Goal: Information Seeking & Learning: Compare options

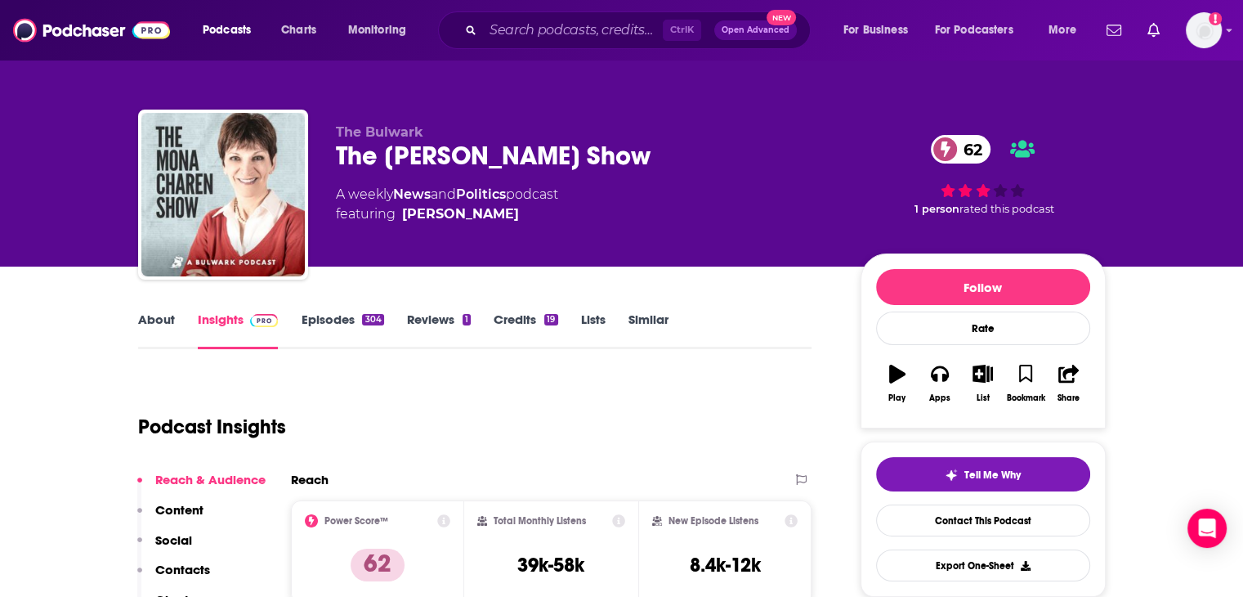
click at [357, 321] on link "Episodes 304" at bounding box center [342, 330] width 83 height 38
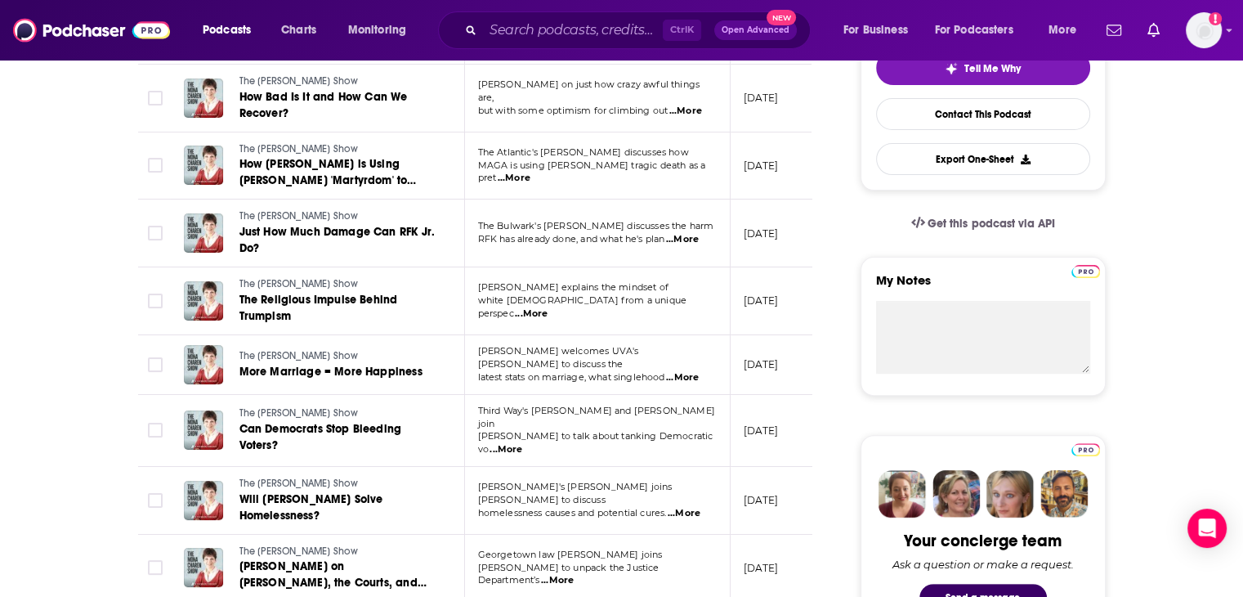
scroll to position [409, 0]
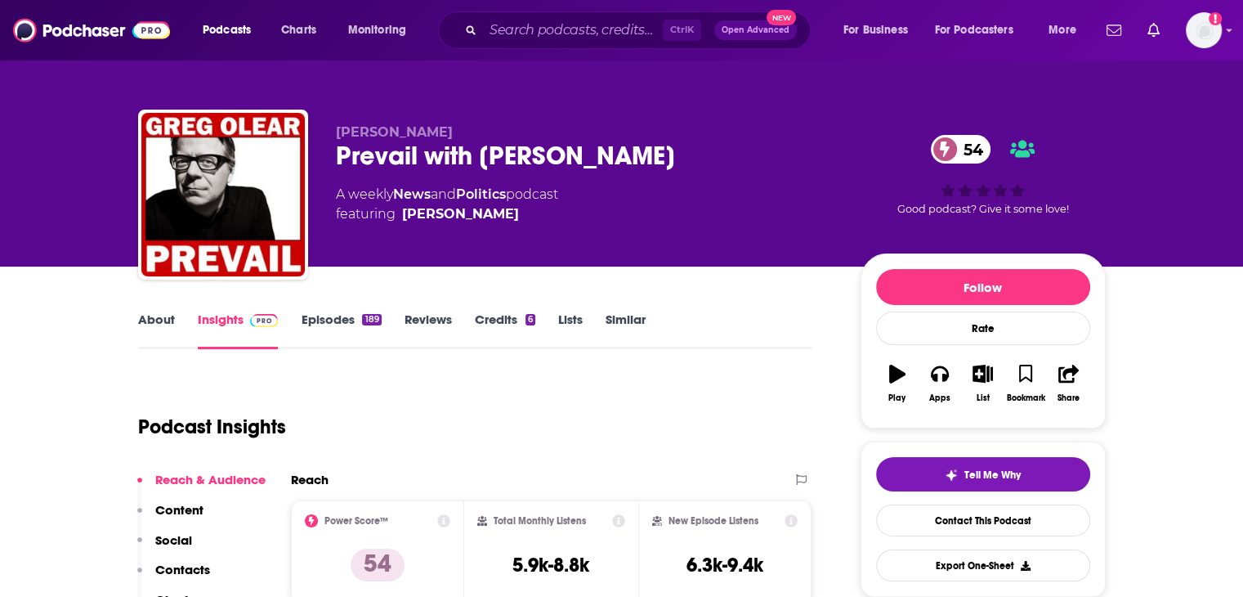
click at [341, 322] on link "Episodes 189" at bounding box center [341, 330] width 80 height 38
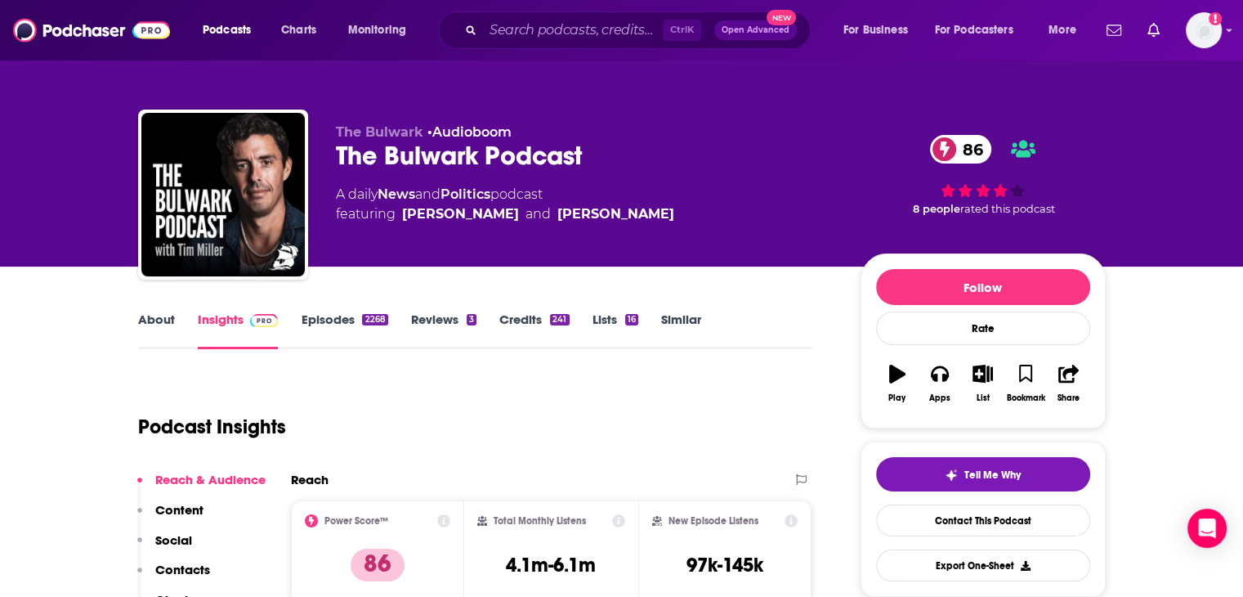
click at [668, 313] on link "Similar" at bounding box center [681, 330] width 40 height 38
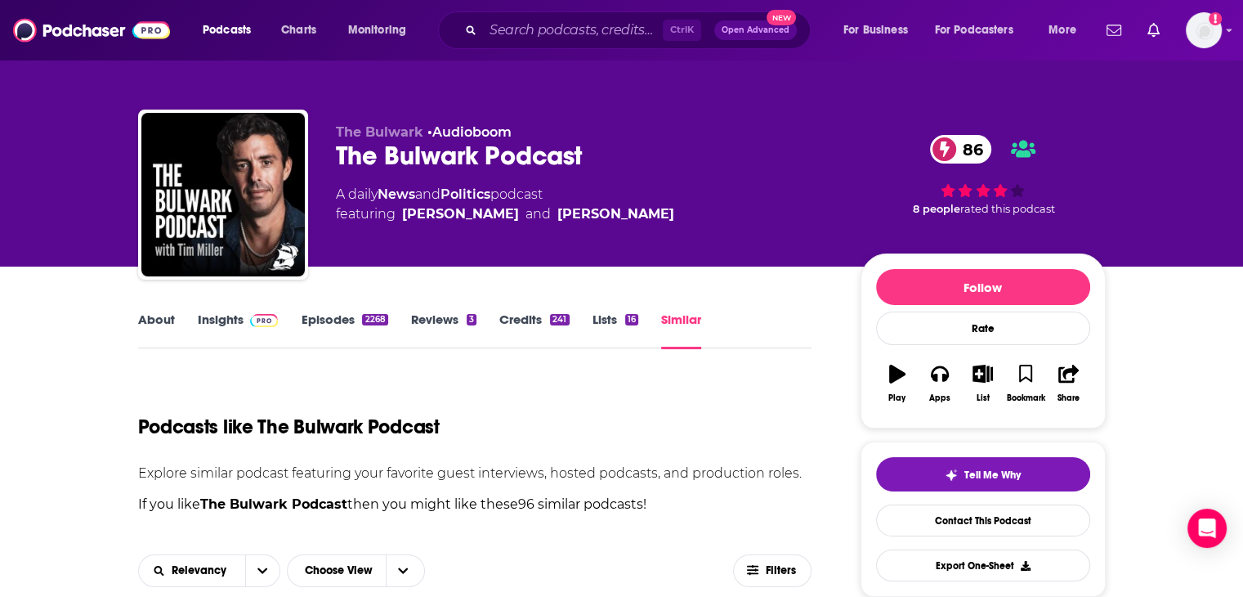
drag, startPoint x: 150, startPoint y: 330, endPoint x: 269, endPoint y: 215, distance: 165.3
click at [150, 329] on link "About" at bounding box center [156, 330] width 37 height 38
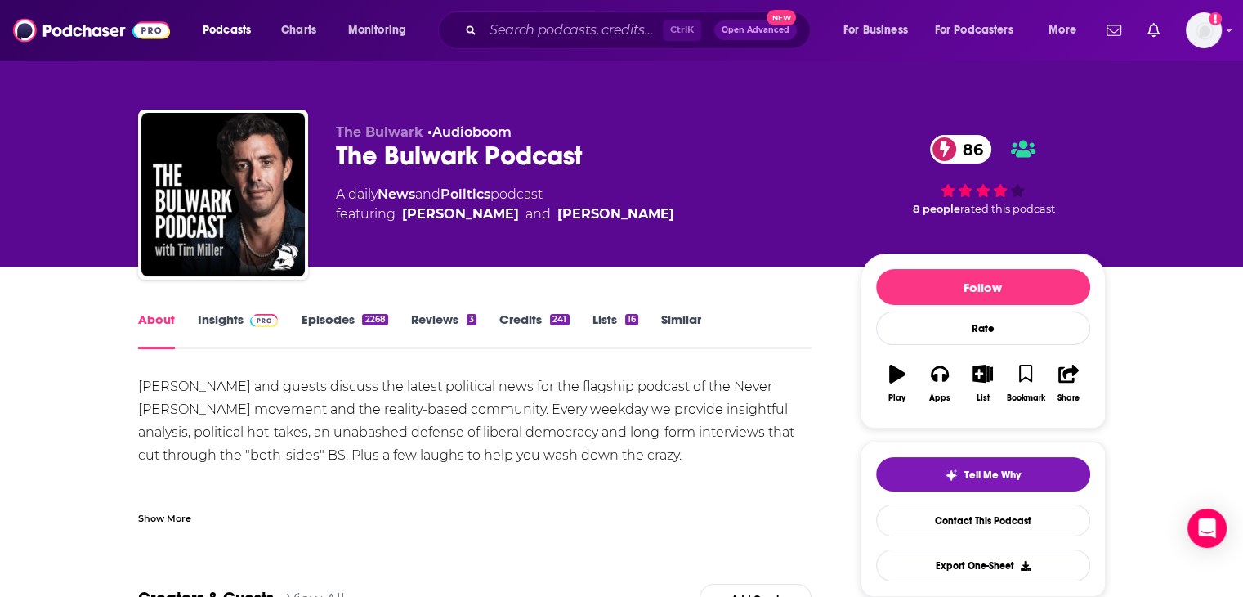
click at [209, 322] on link "Insights" at bounding box center [238, 330] width 81 height 38
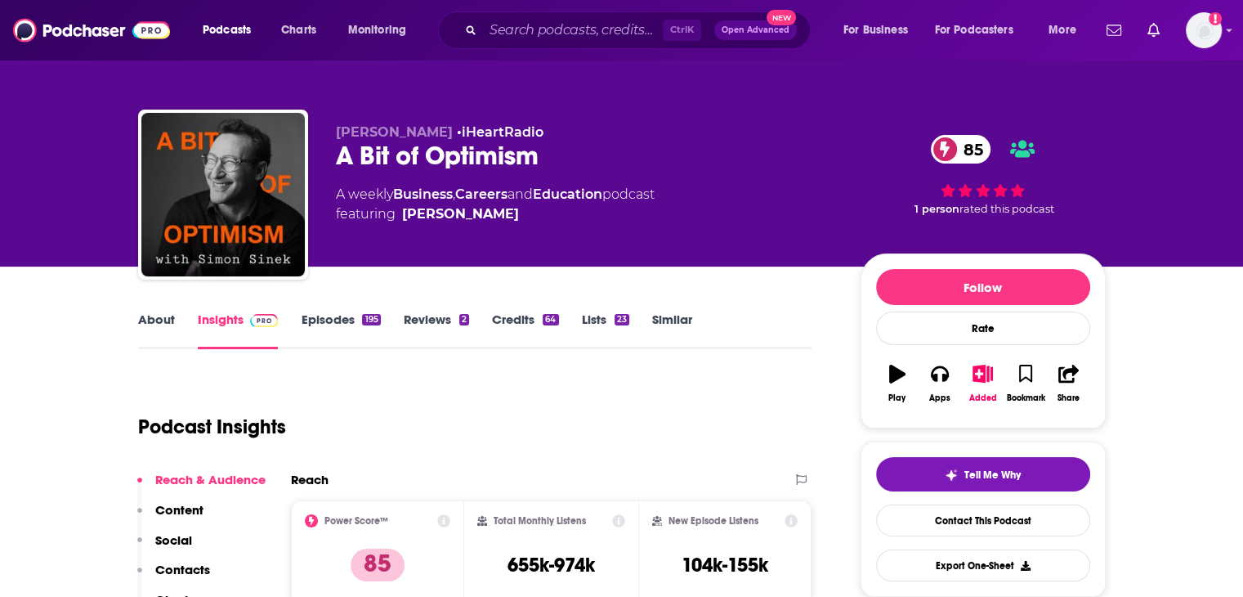
click at [314, 320] on link "Episodes 195" at bounding box center [340, 330] width 79 height 38
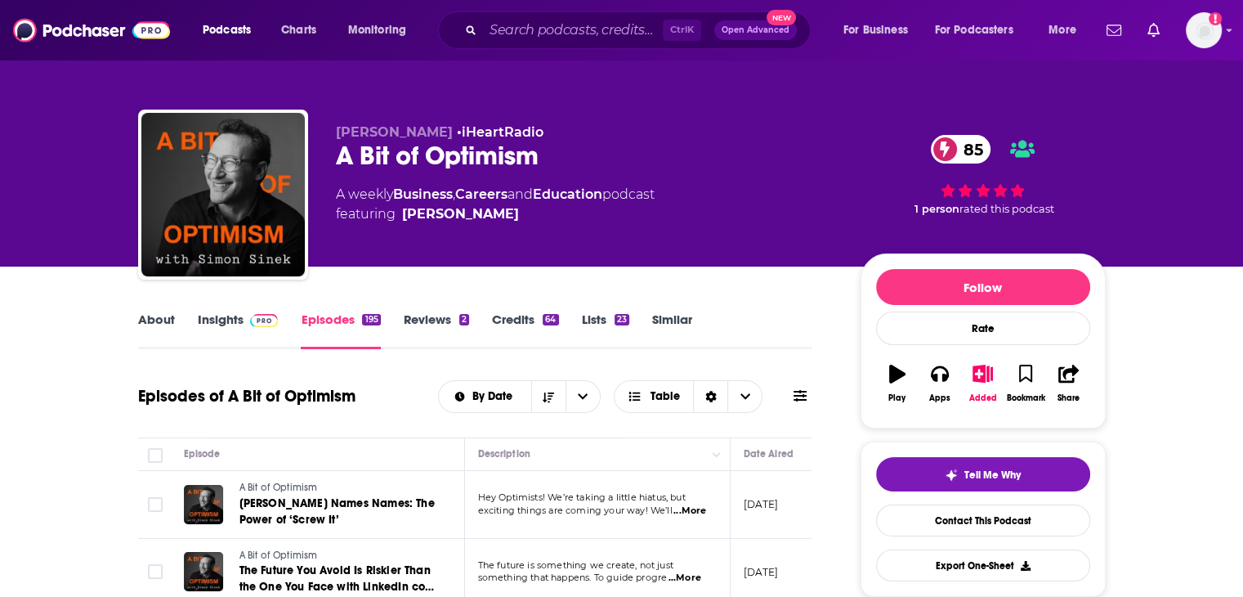
scroll to position [163, 0]
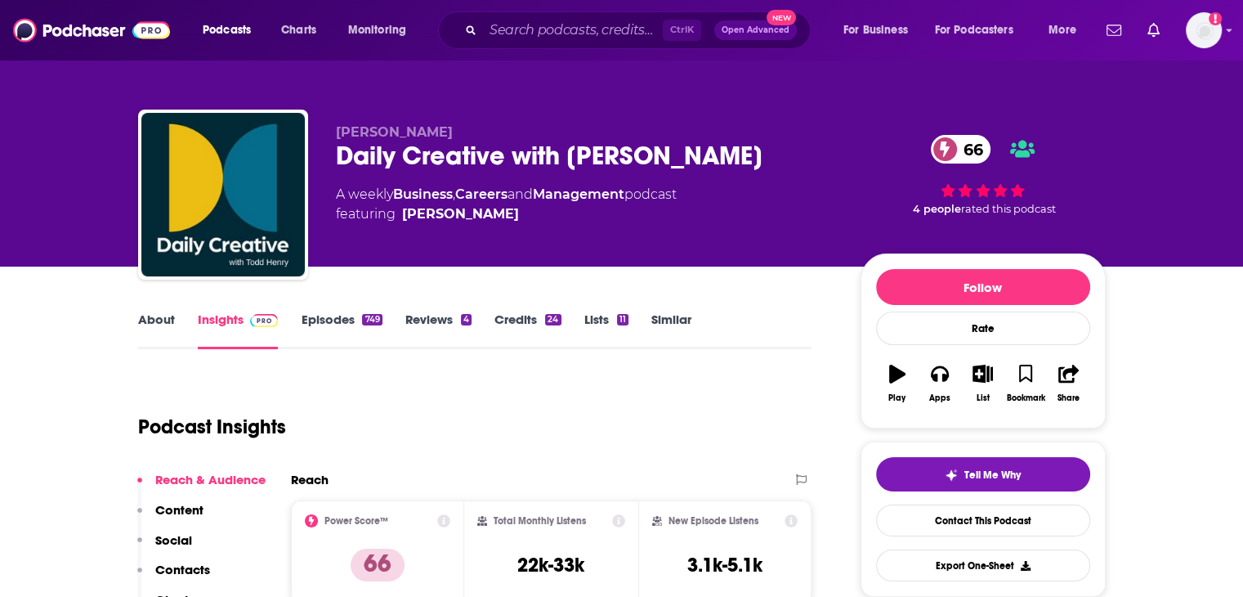
click at [335, 318] on link "Episodes 749" at bounding box center [341, 330] width 81 height 38
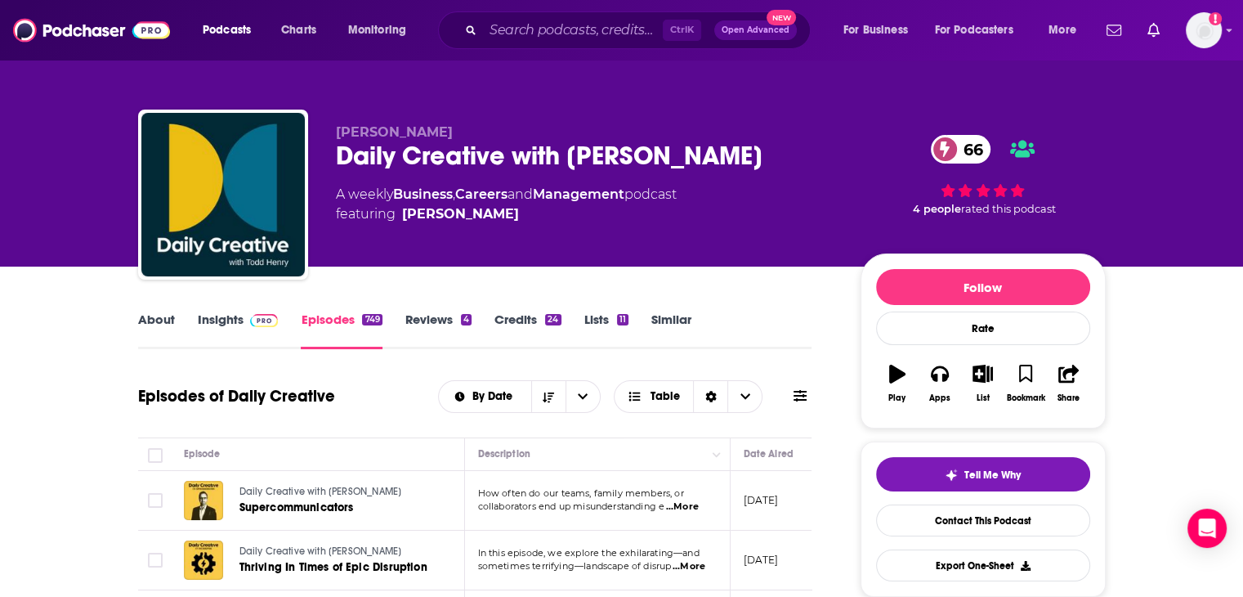
click at [158, 315] on link "About" at bounding box center [156, 330] width 37 height 38
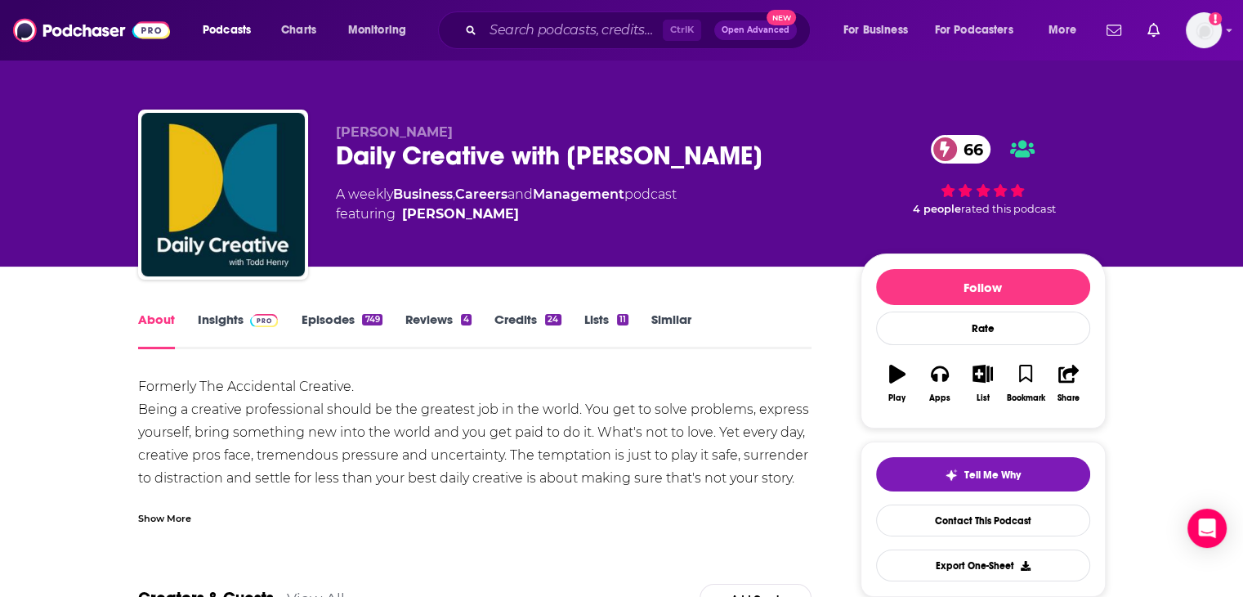
click at [226, 323] on link "Insights" at bounding box center [238, 330] width 81 height 38
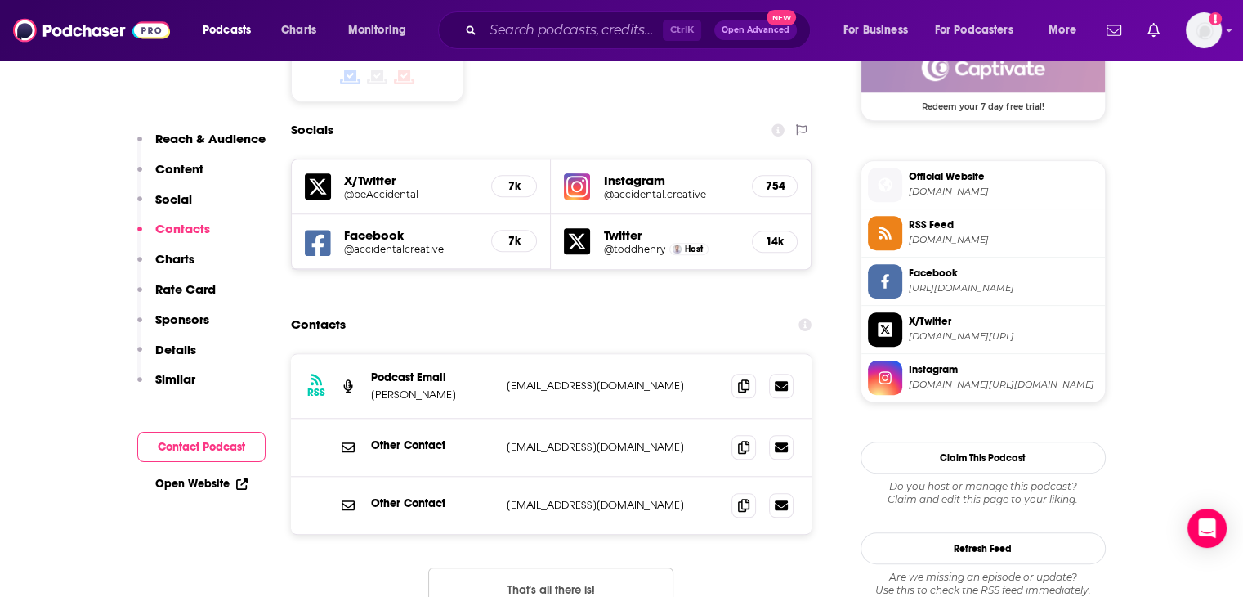
scroll to position [1389, 0]
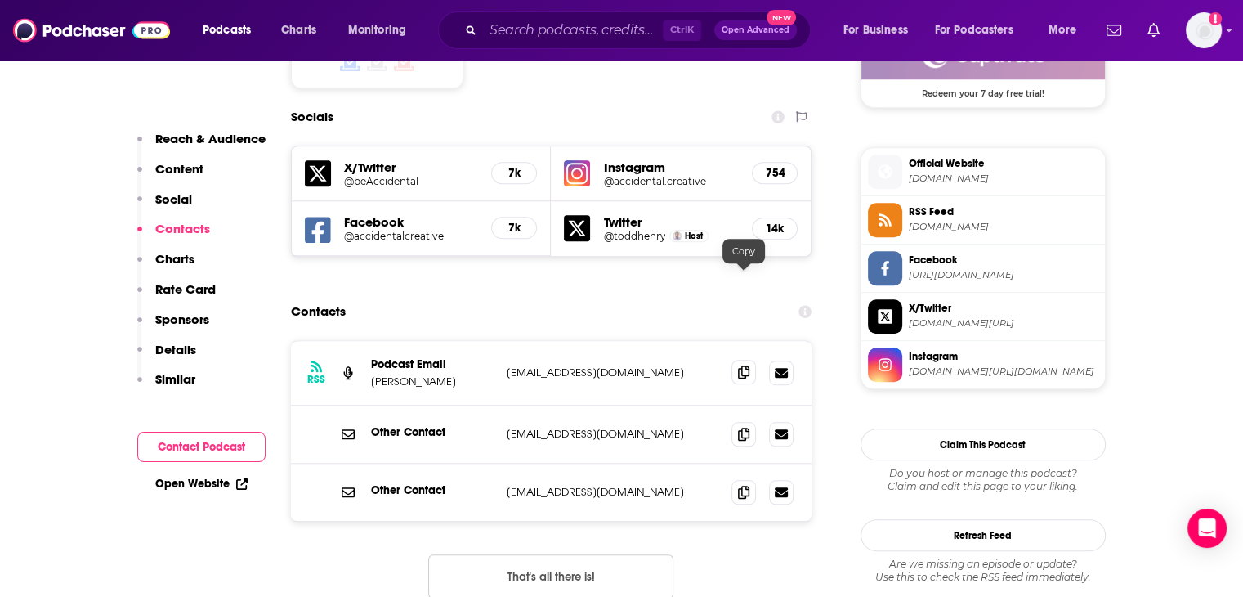
click at [747, 365] on icon at bounding box center [743, 371] width 11 height 13
drag, startPoint x: 95, startPoint y: 311, endPoint x: 189, endPoint y: 310, distance: 94.0
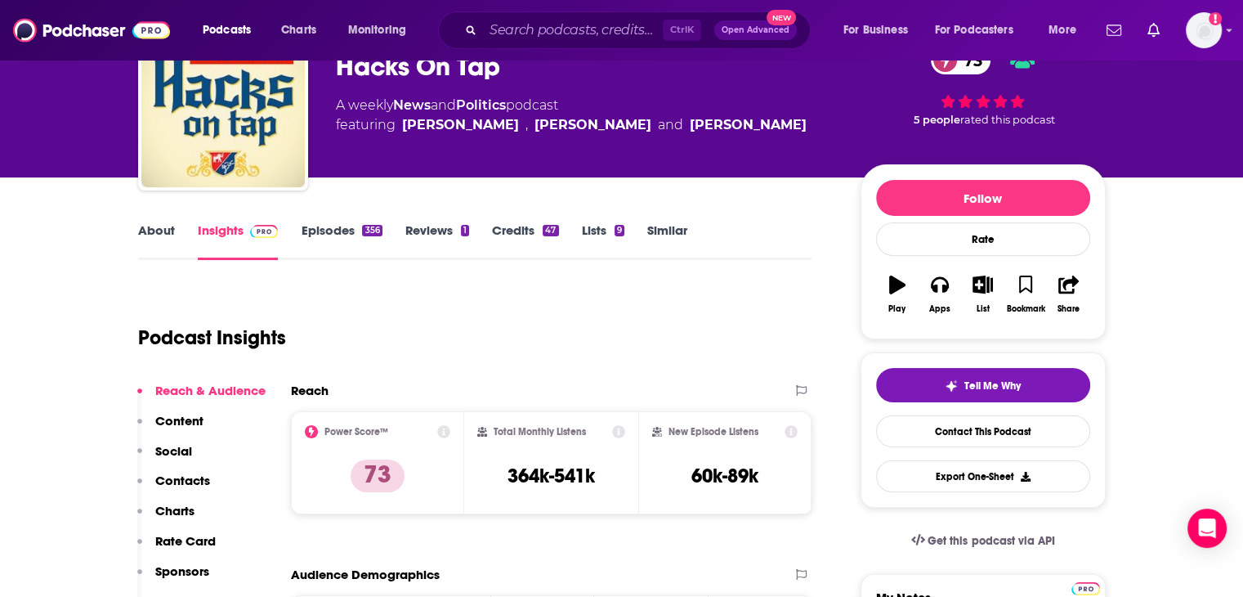
scroll to position [82, 0]
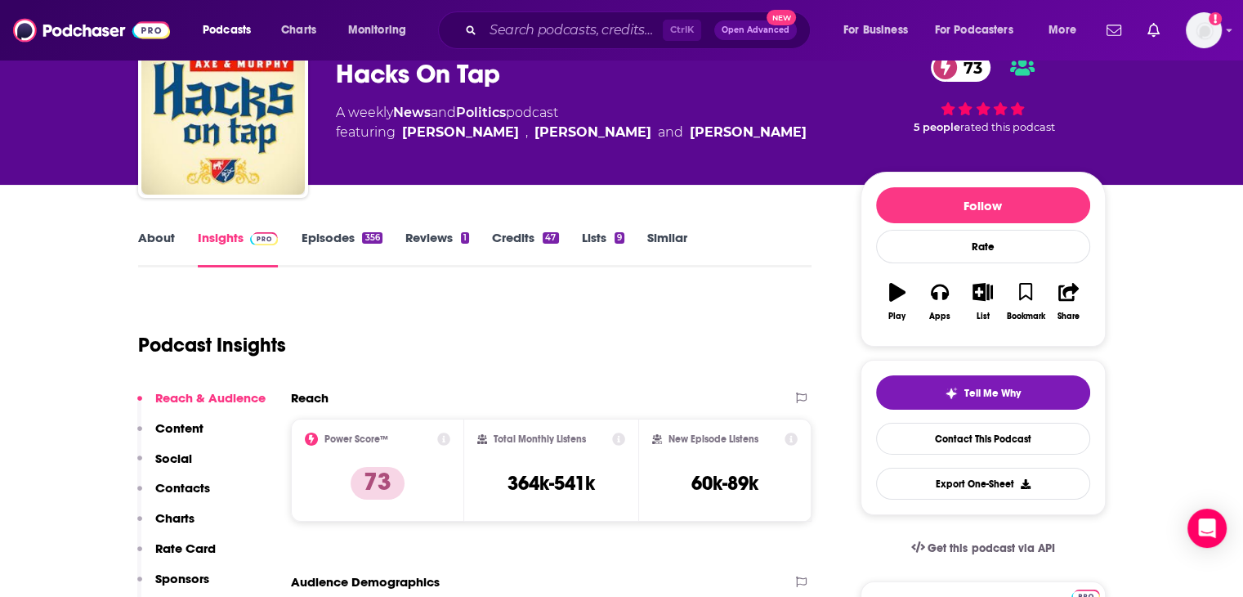
click at [332, 243] on link "Episodes 356" at bounding box center [341, 249] width 81 height 38
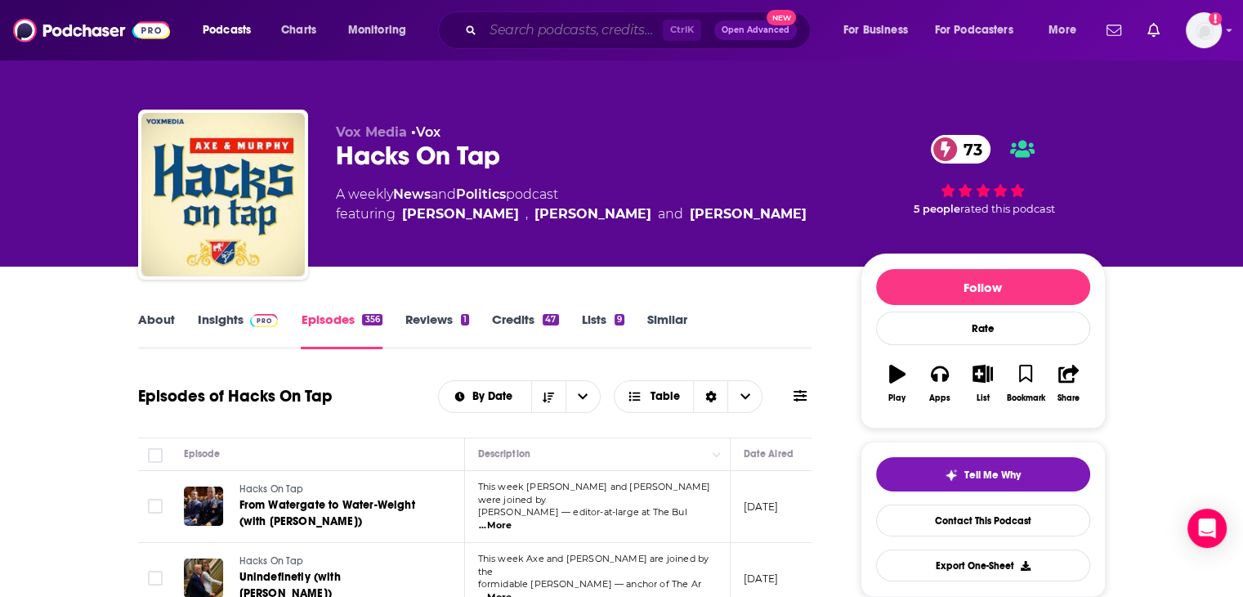
click at [540, 31] on input "Search podcasts, credits, & more..." at bounding box center [573, 30] width 180 height 26
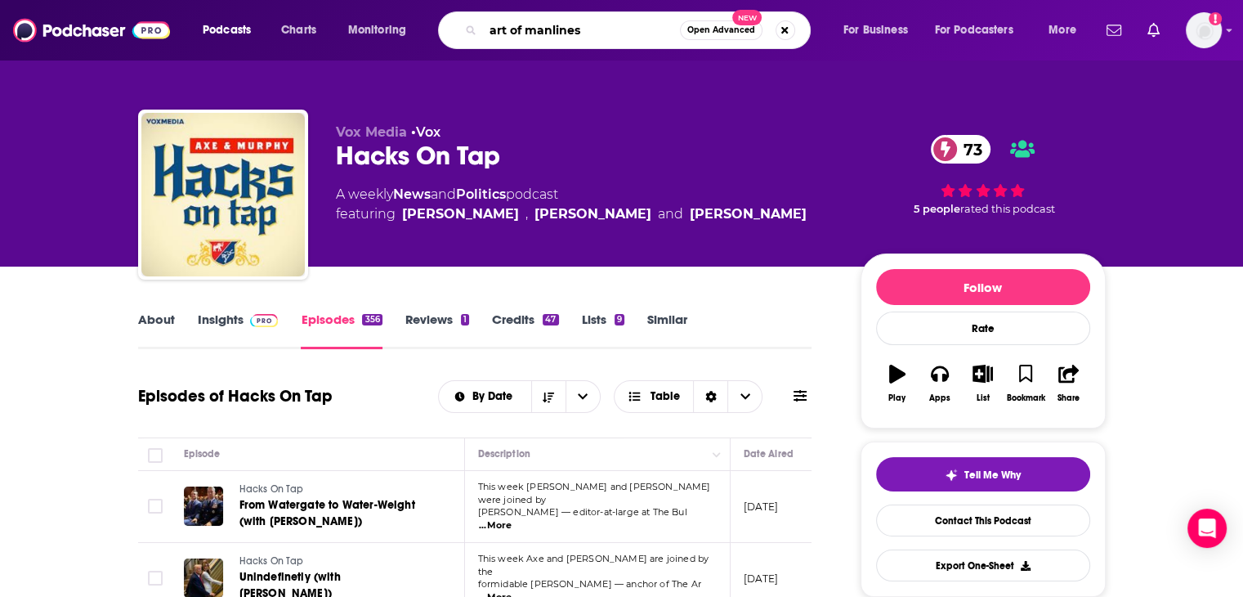
type input "art of manliness"
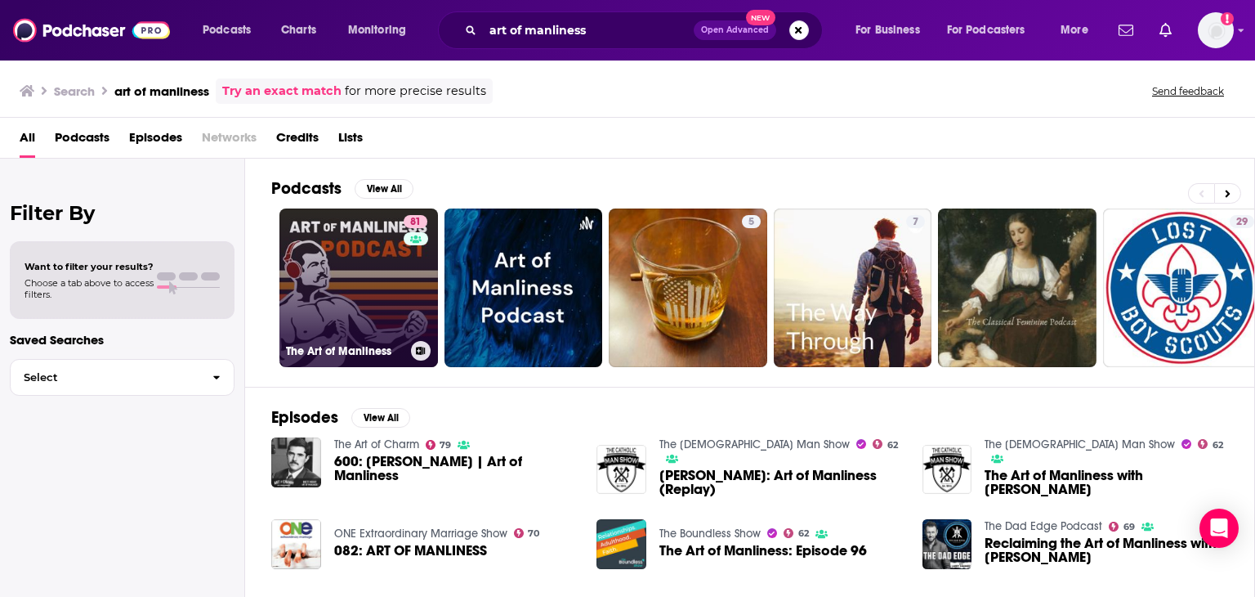
click at [360, 262] on link "81 The Art of Manliness" at bounding box center [358, 287] width 159 height 159
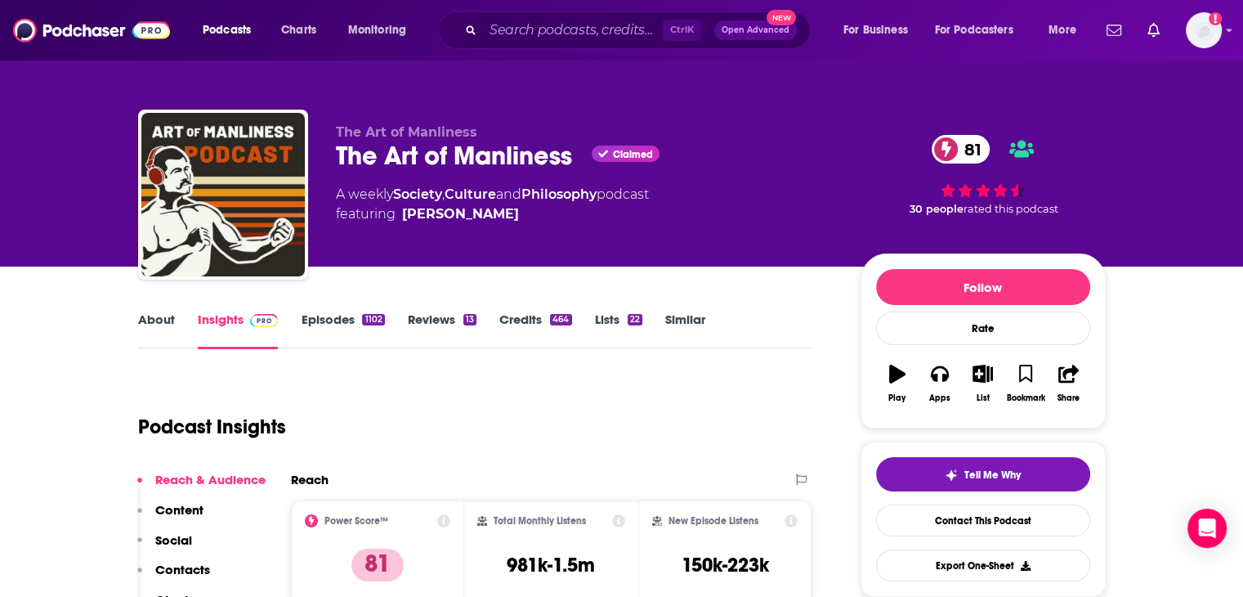
click at [328, 319] on link "Episodes 1102" at bounding box center [342, 330] width 83 height 38
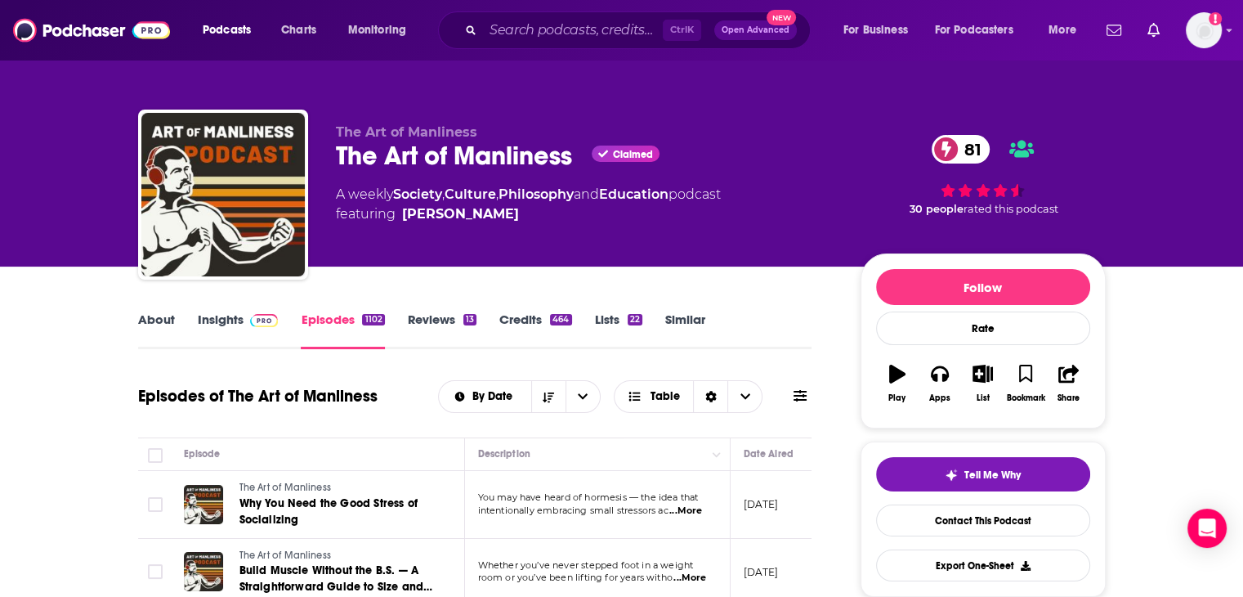
click at [230, 328] on link "Insights" at bounding box center [238, 330] width 81 height 38
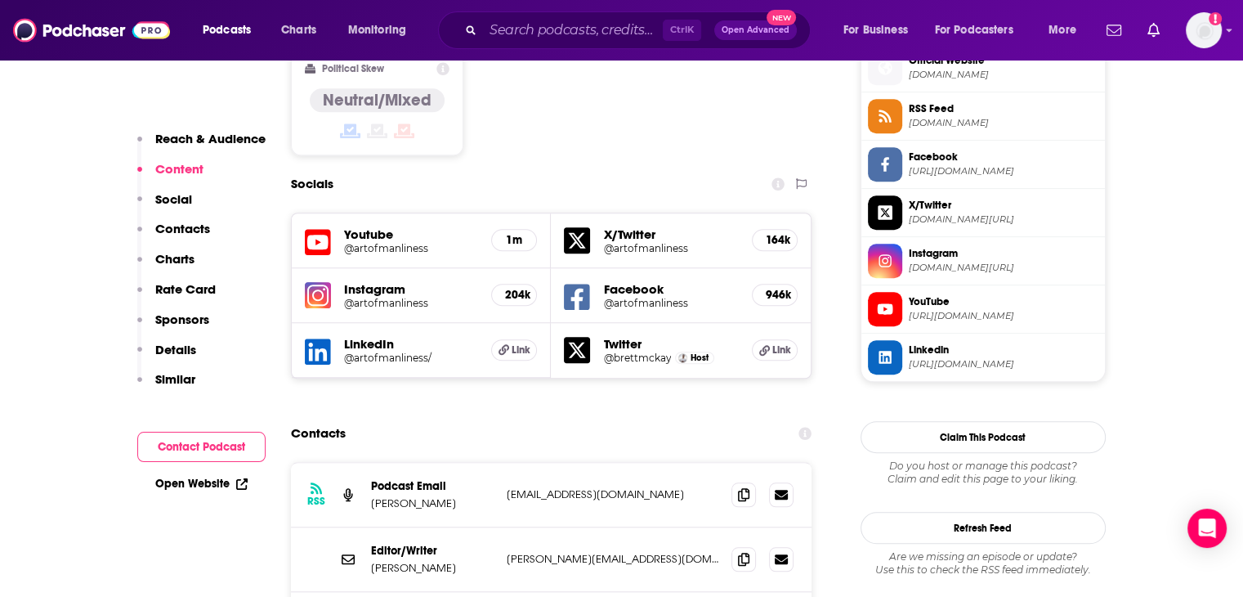
scroll to position [1471, 0]
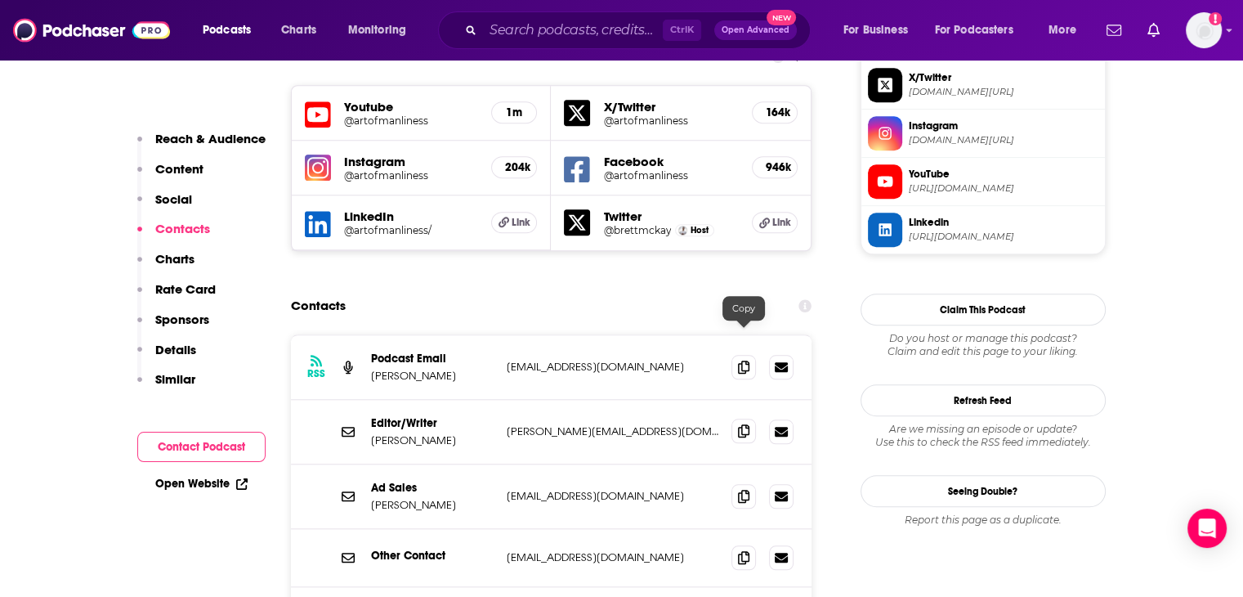
click at [740, 424] on icon at bounding box center [743, 430] width 11 height 13
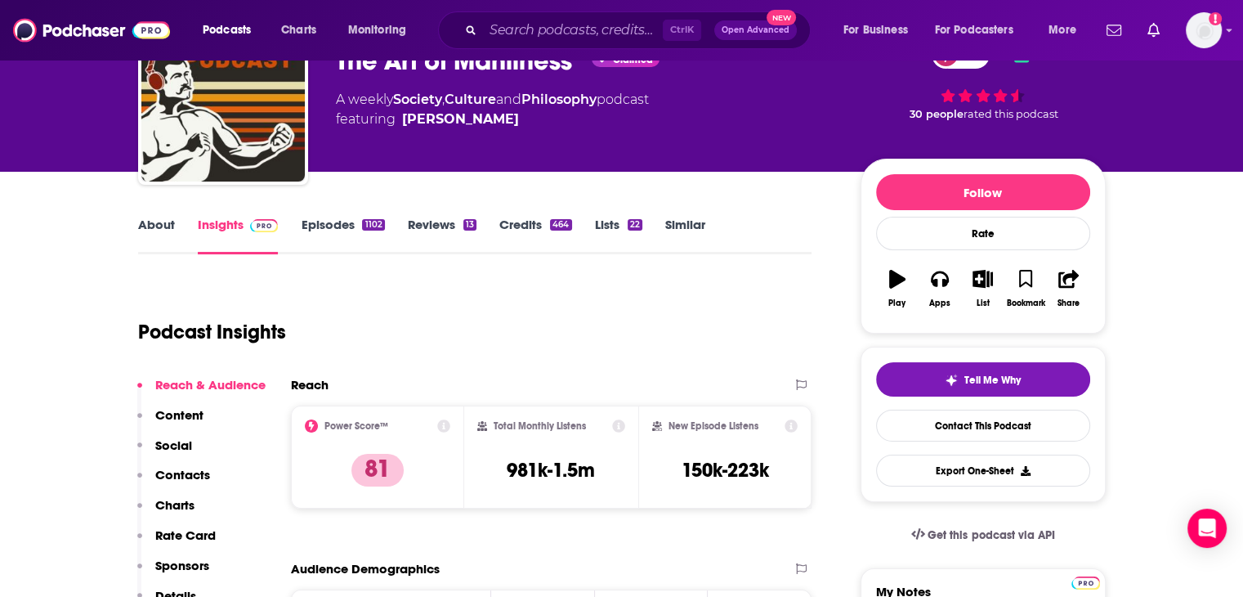
scroll to position [82, 0]
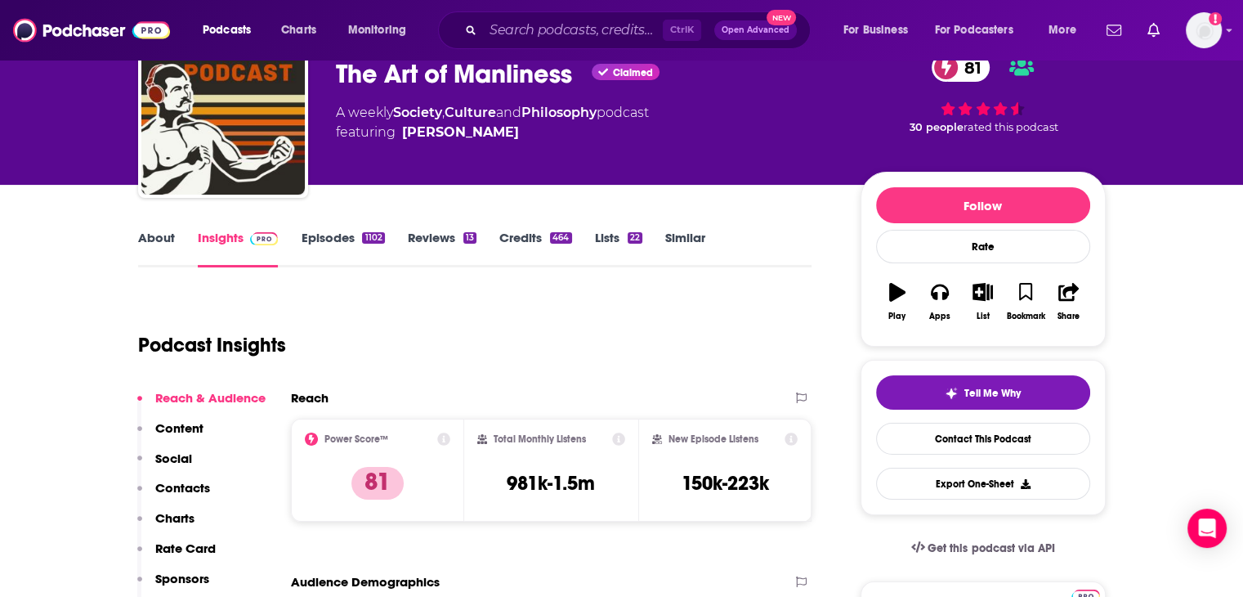
click at [694, 239] on link "Similar" at bounding box center [685, 249] width 40 height 38
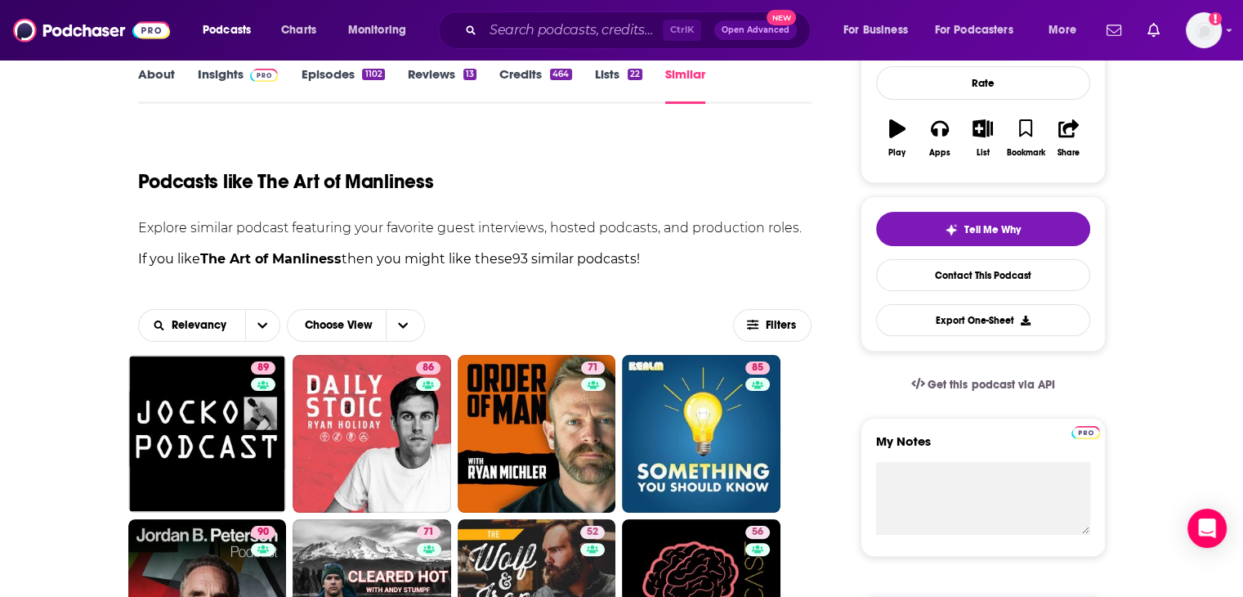
scroll to position [409, 0]
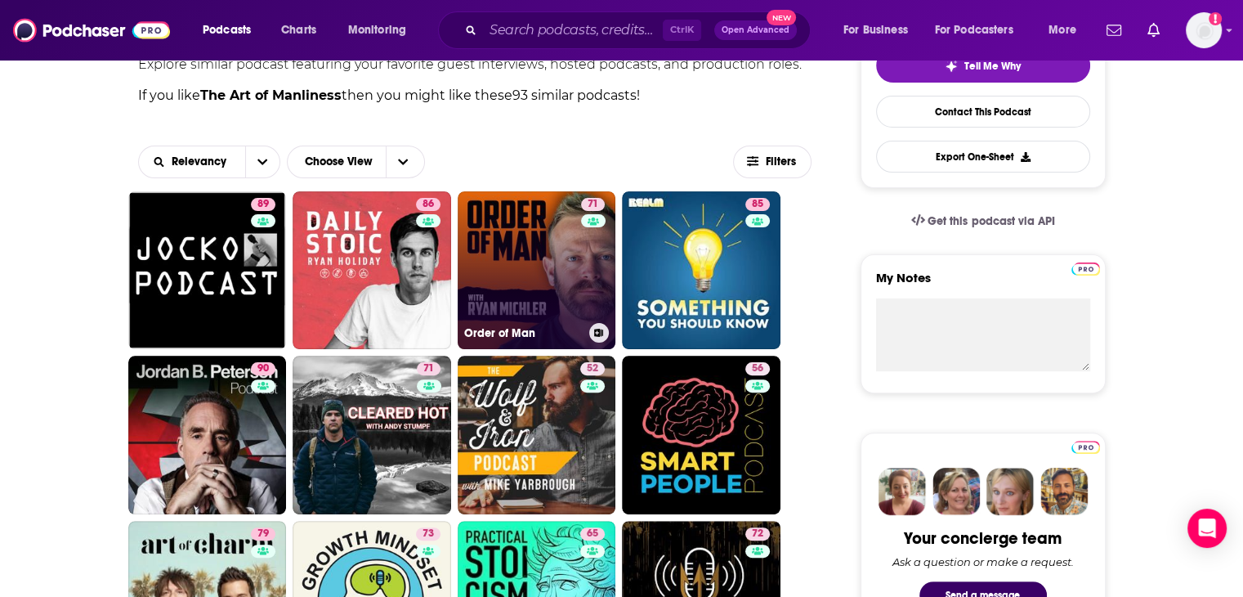
click at [544, 236] on link "71 Order of Man" at bounding box center [537, 270] width 159 height 159
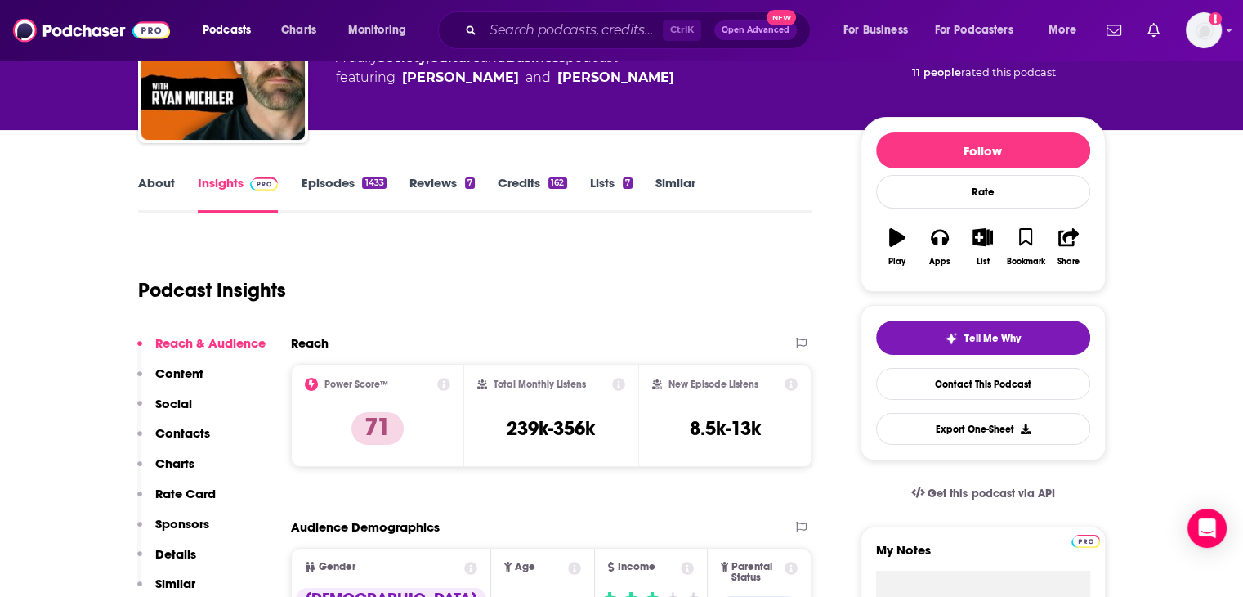
scroll to position [82, 0]
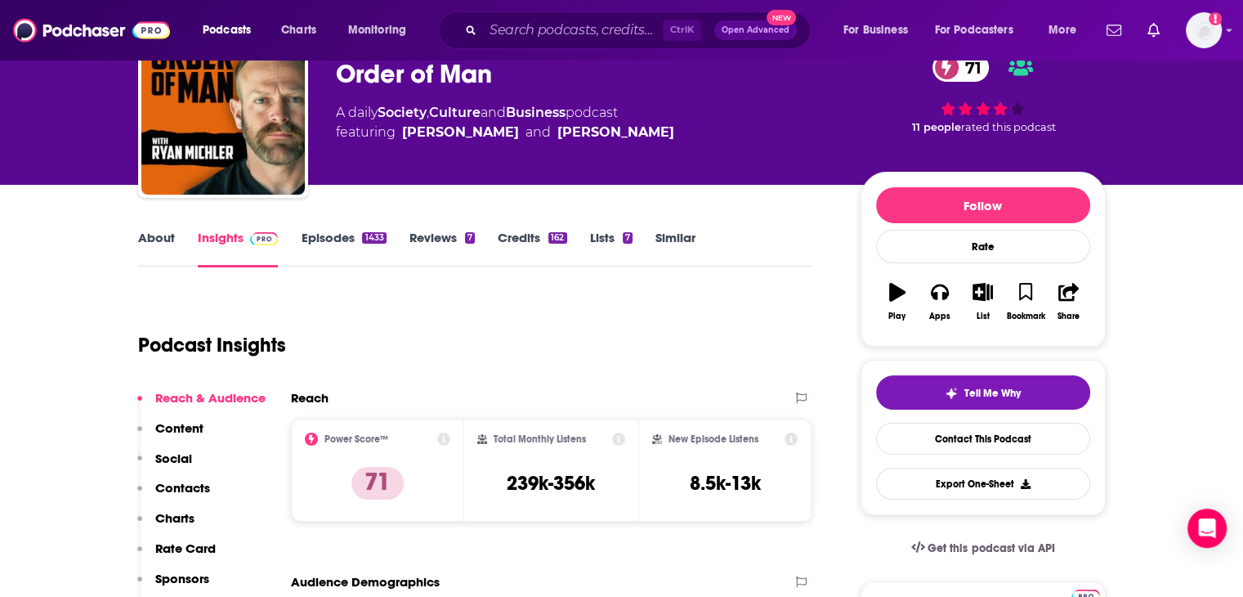
click at [338, 248] on link "Episodes 1433" at bounding box center [343, 249] width 85 height 38
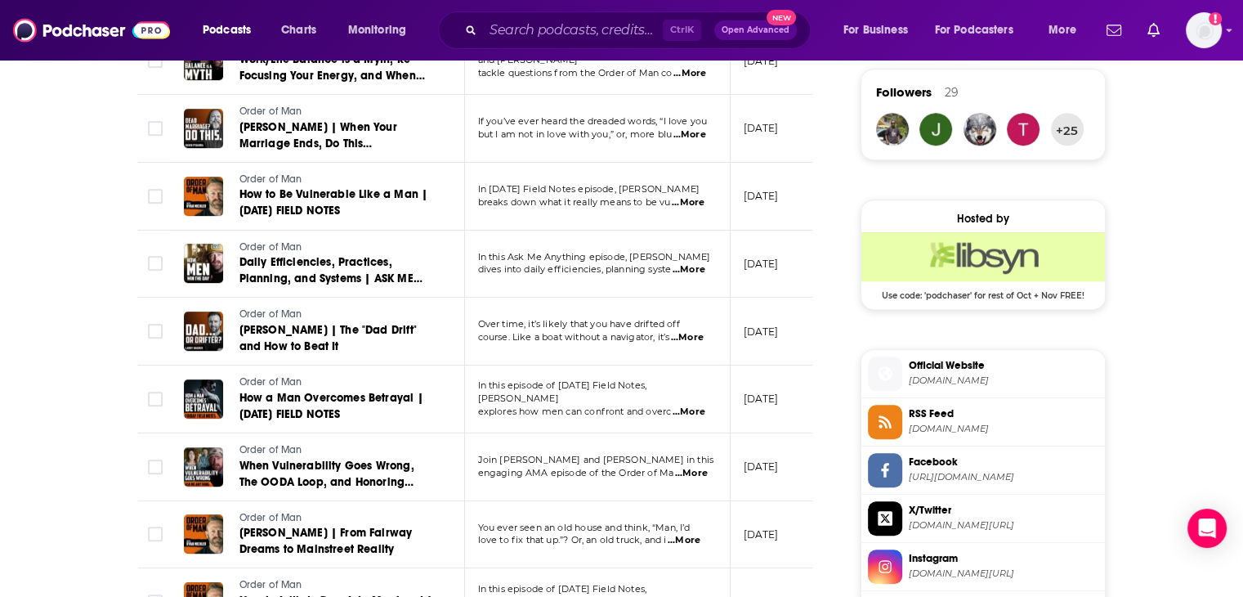
scroll to position [1226, 0]
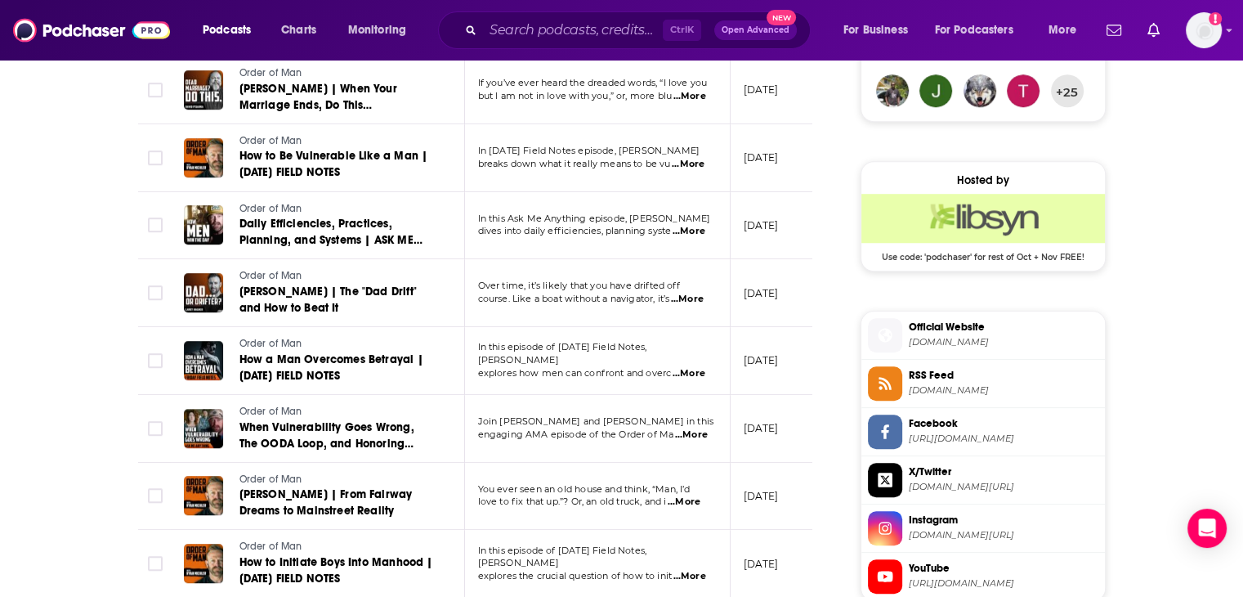
click at [944, 321] on span "Official Website" at bounding box center [1004, 327] width 190 height 15
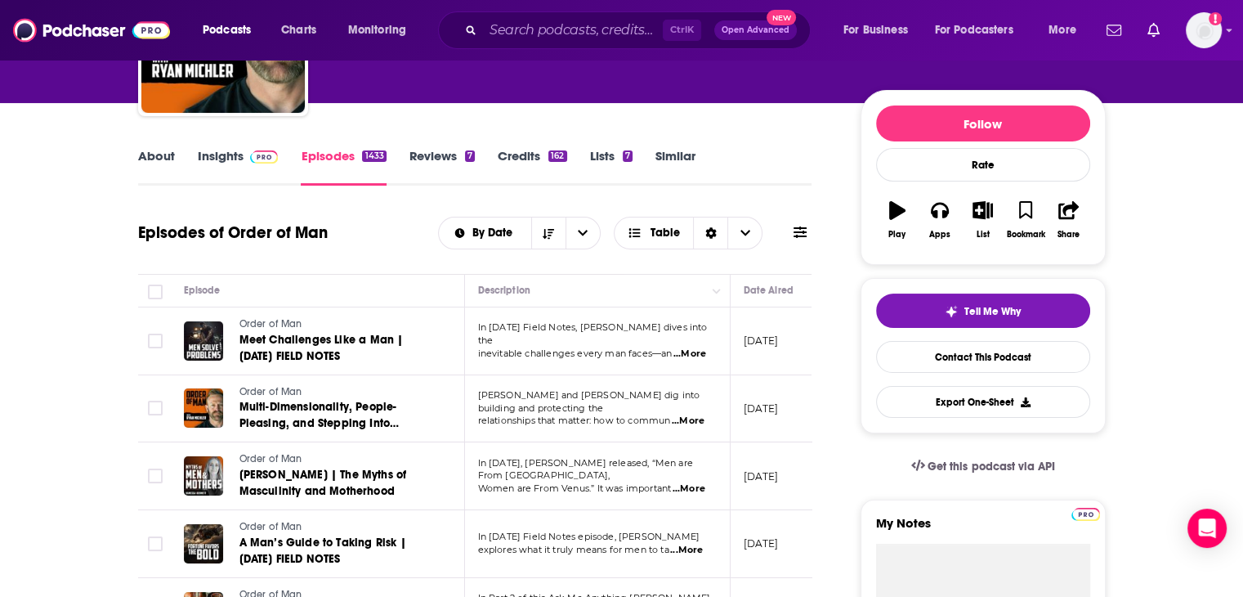
scroll to position [163, 0]
click at [223, 164] on link "Insights" at bounding box center [238, 167] width 81 height 38
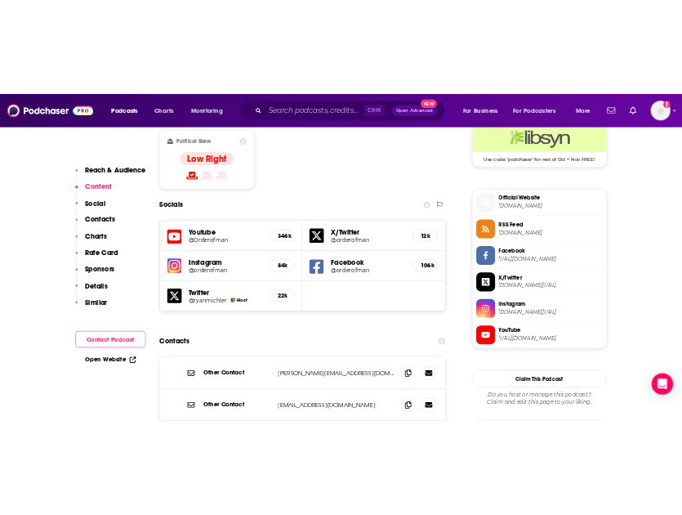
scroll to position [1471, 0]
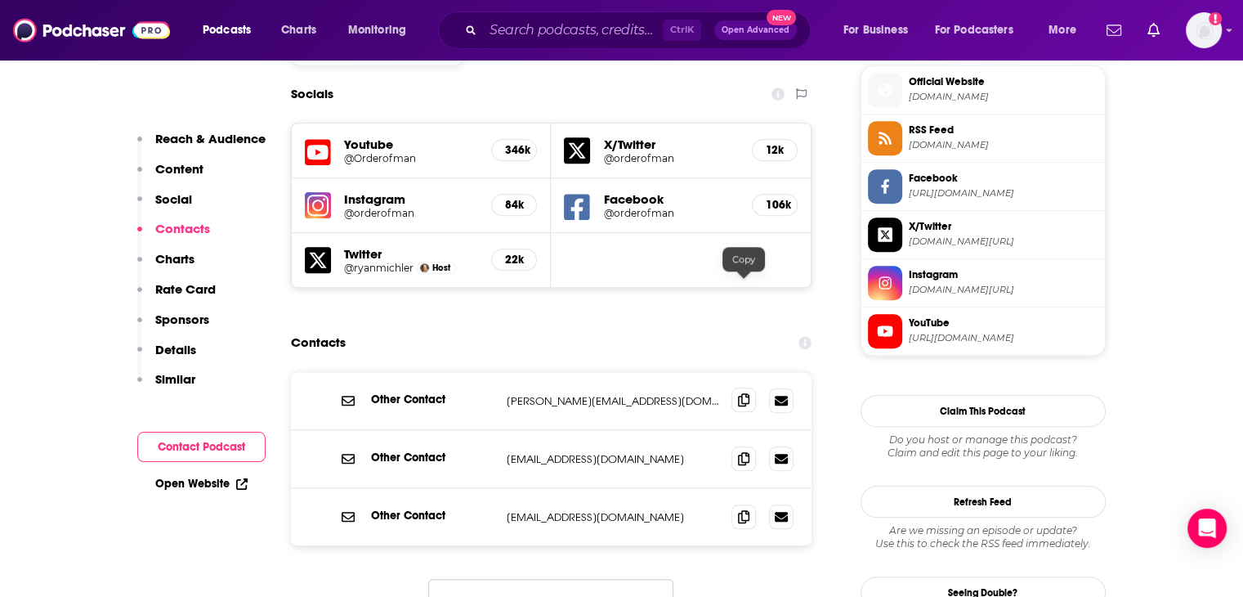
click at [751, 387] on span at bounding box center [743, 399] width 25 height 25
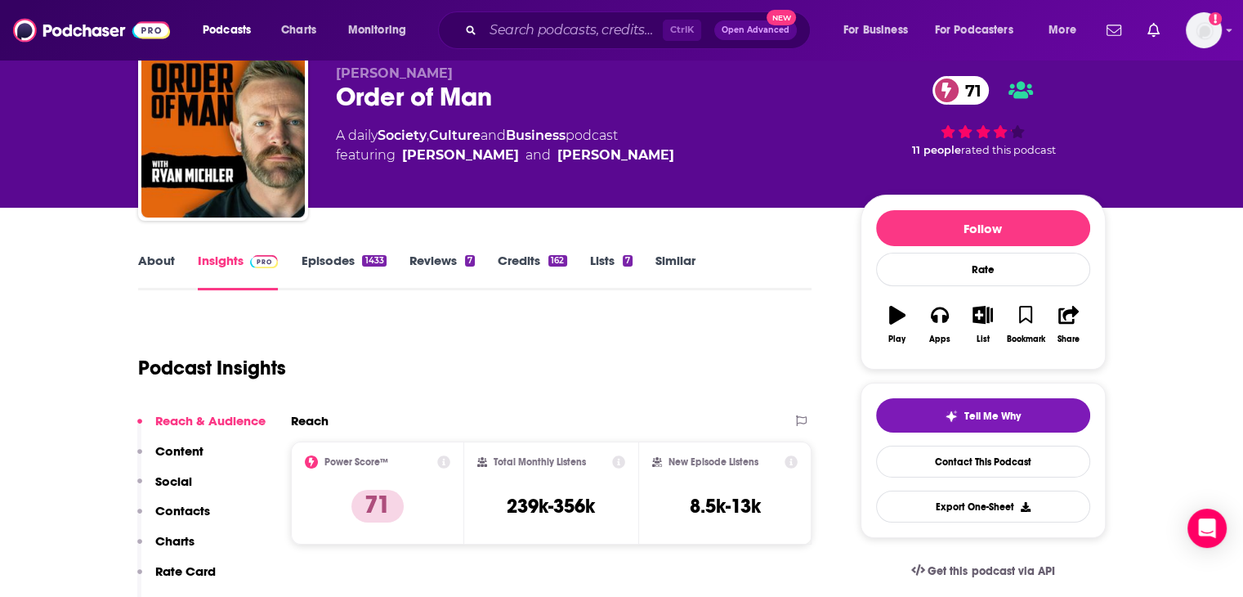
scroll to position [0, 0]
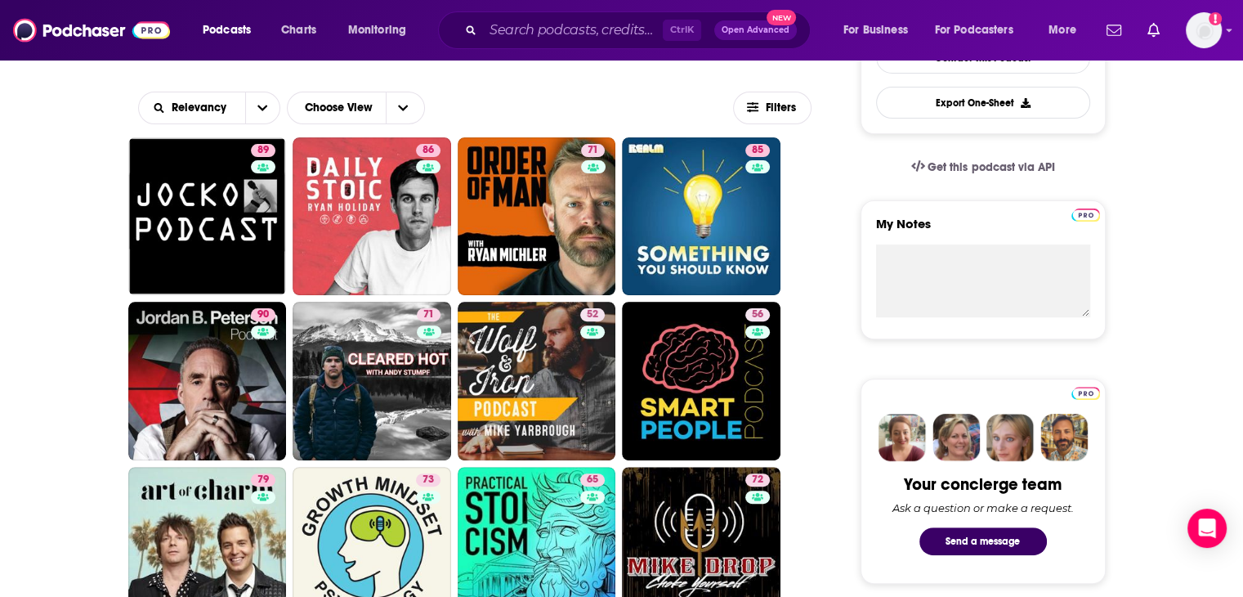
scroll to position [490, 0]
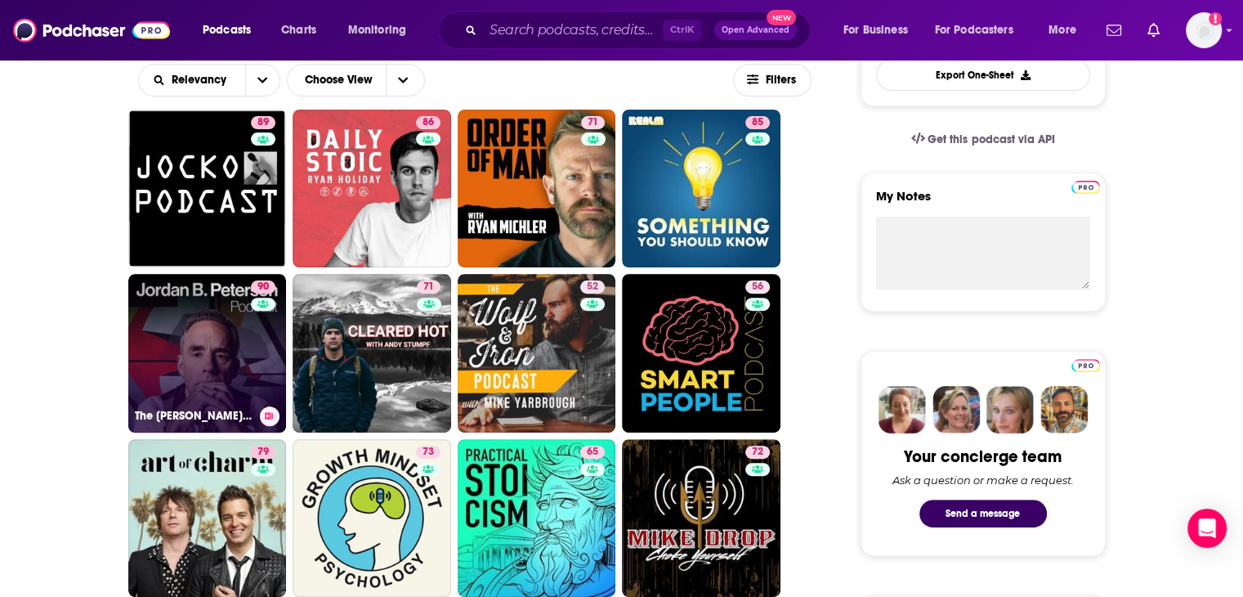
click at [173, 328] on link "90 The Jordan B. Peterson Podcast" at bounding box center [207, 353] width 159 height 159
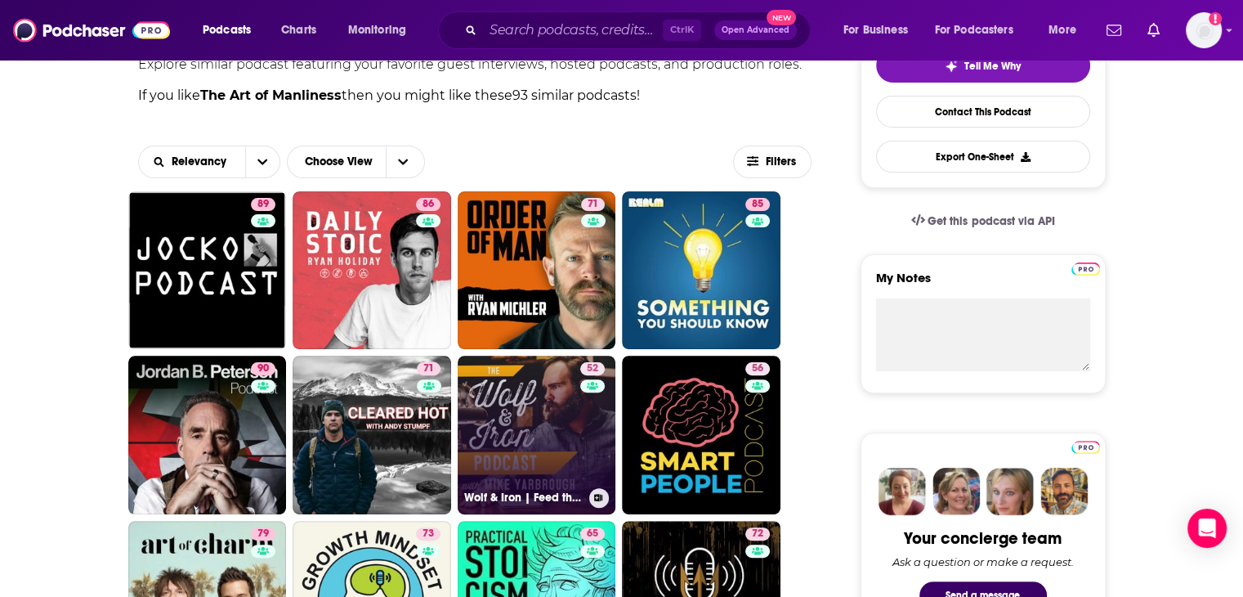
scroll to position [654, 0]
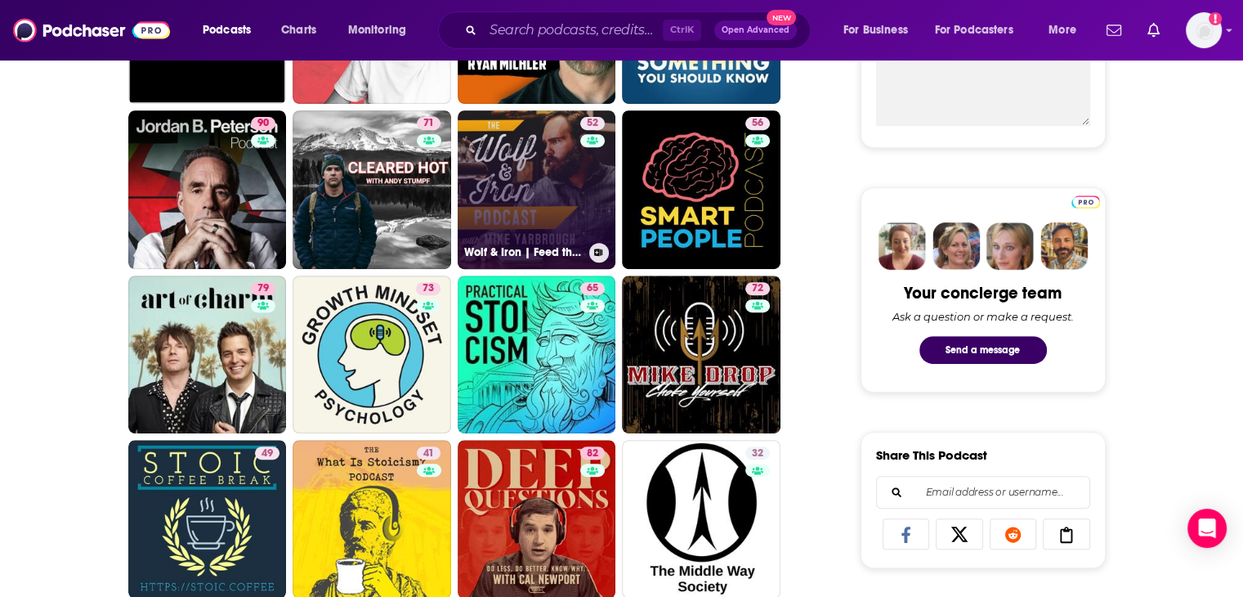
click at [506, 155] on link "52 Wolf & Iron | Feed the Wolf. Be the Iron." at bounding box center [537, 189] width 159 height 159
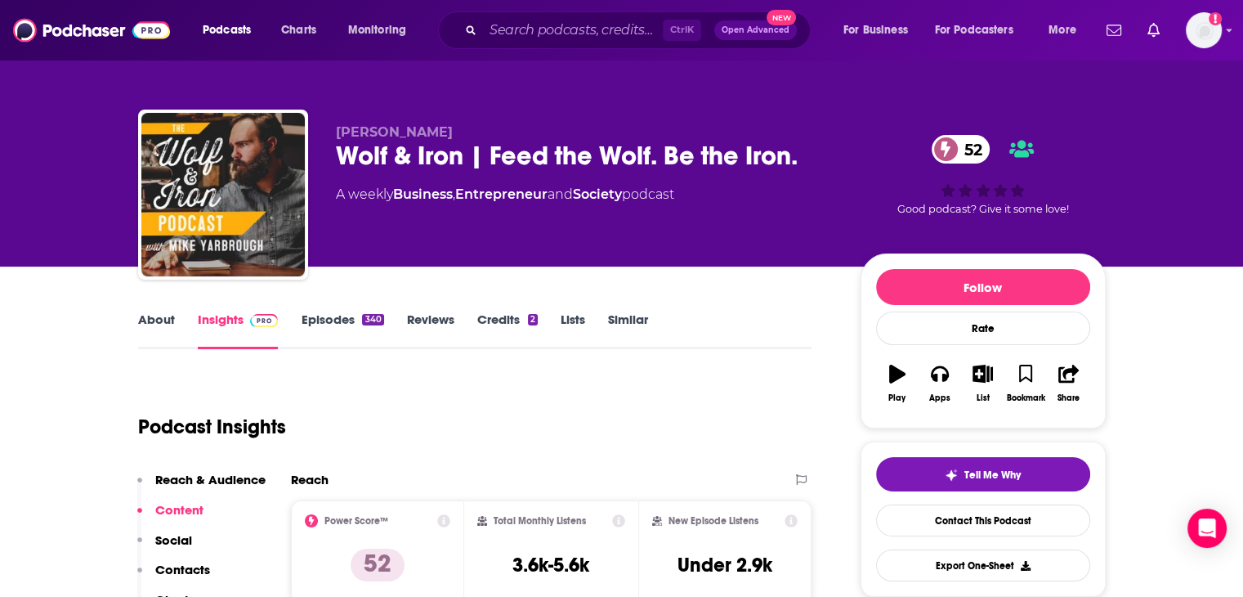
click at [310, 314] on link "Episodes 340" at bounding box center [342, 330] width 83 height 38
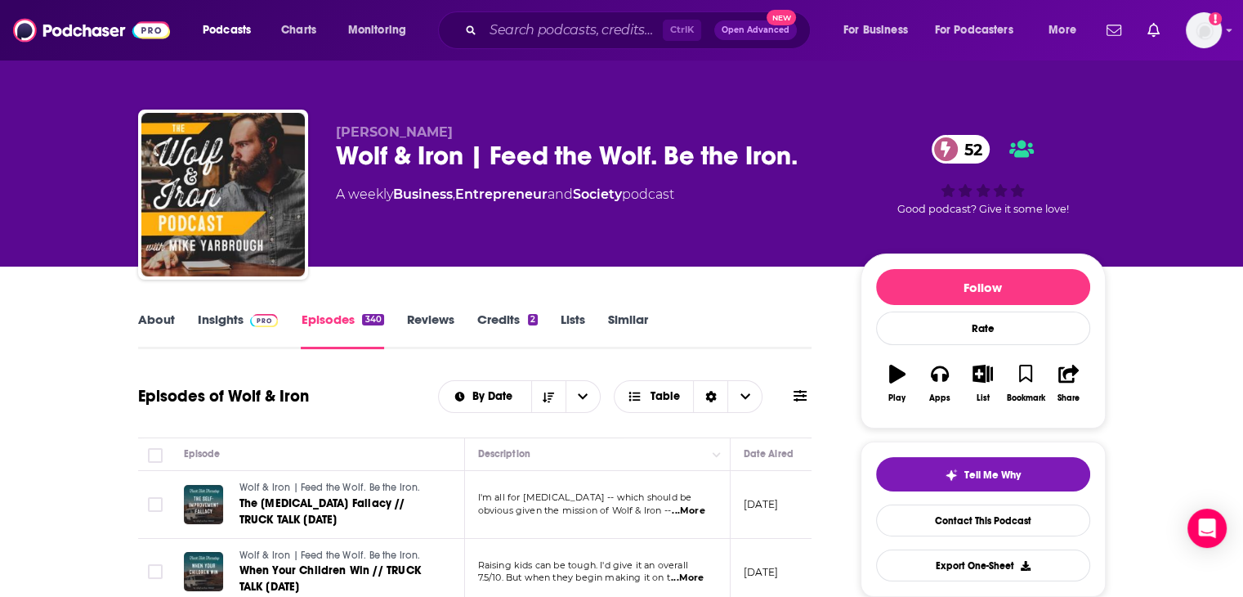
scroll to position [245, 0]
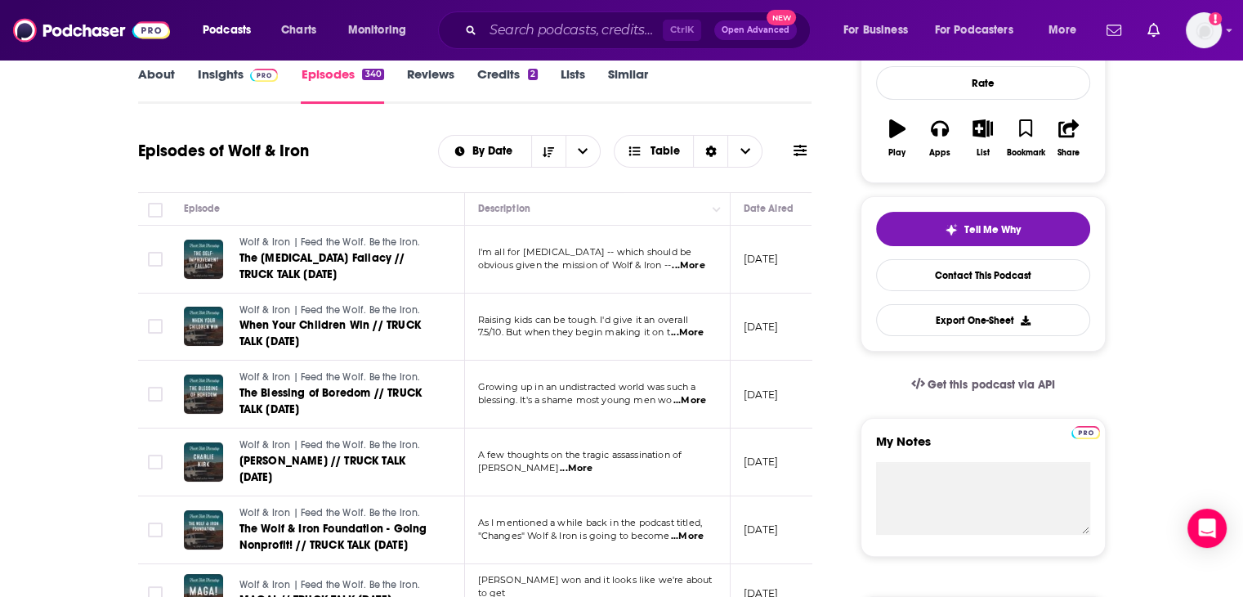
click at [560, 470] on span "...More" at bounding box center [576, 468] width 33 height 13
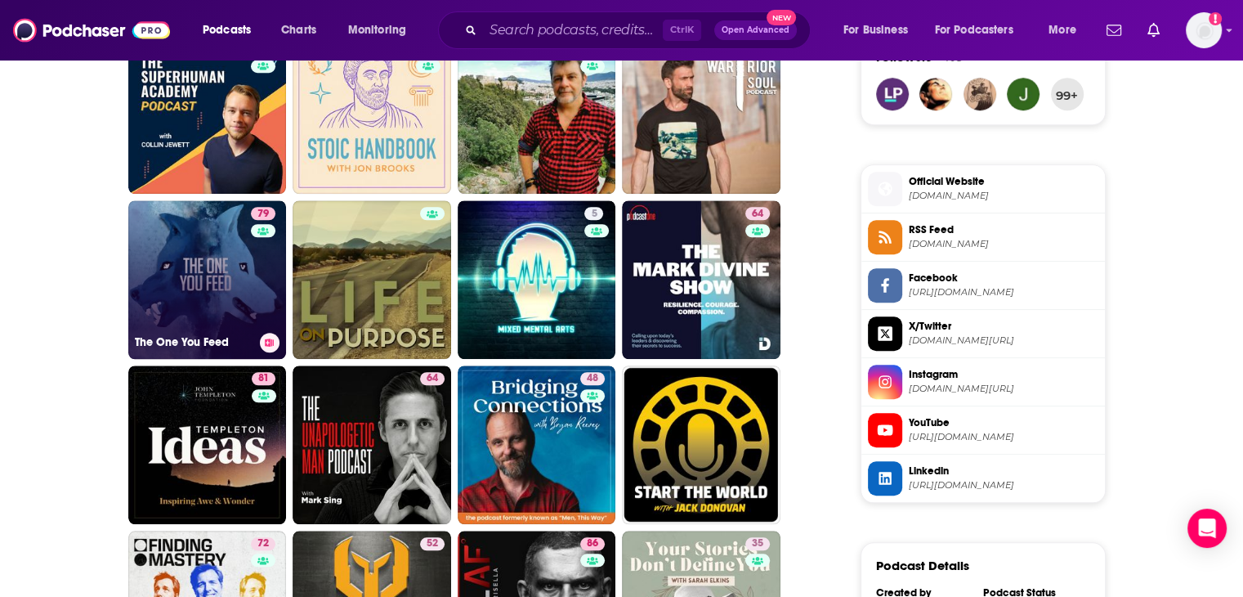
scroll to position [1308, 0]
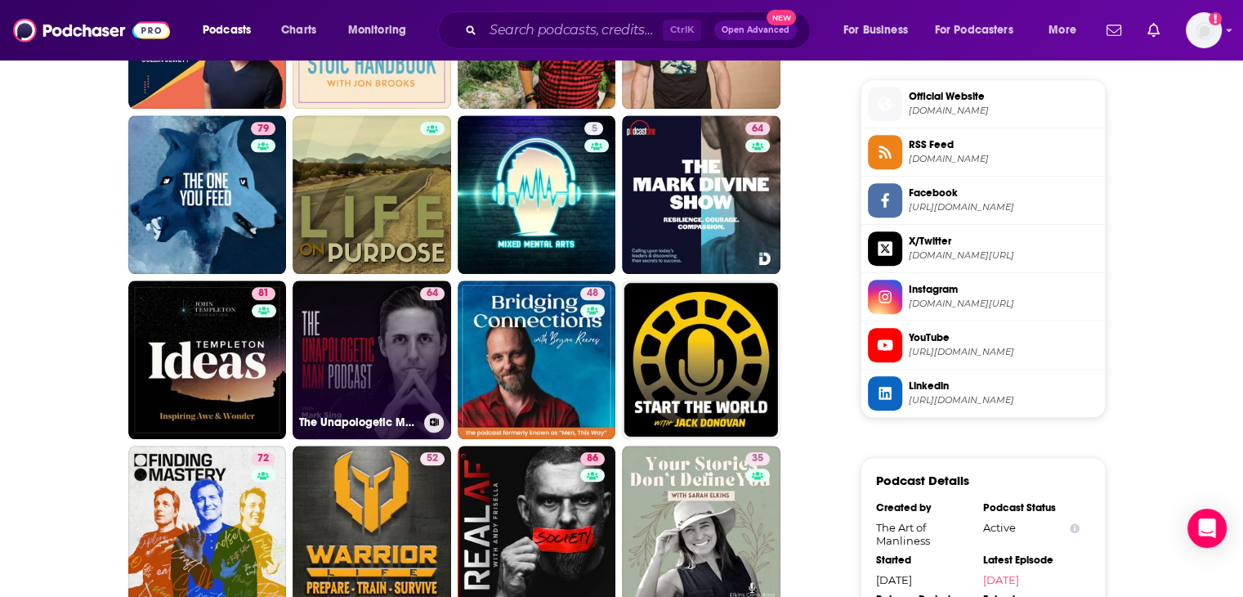
click at [335, 349] on link "64 The Unapologetic Man Podcast" at bounding box center [372, 359] width 159 height 159
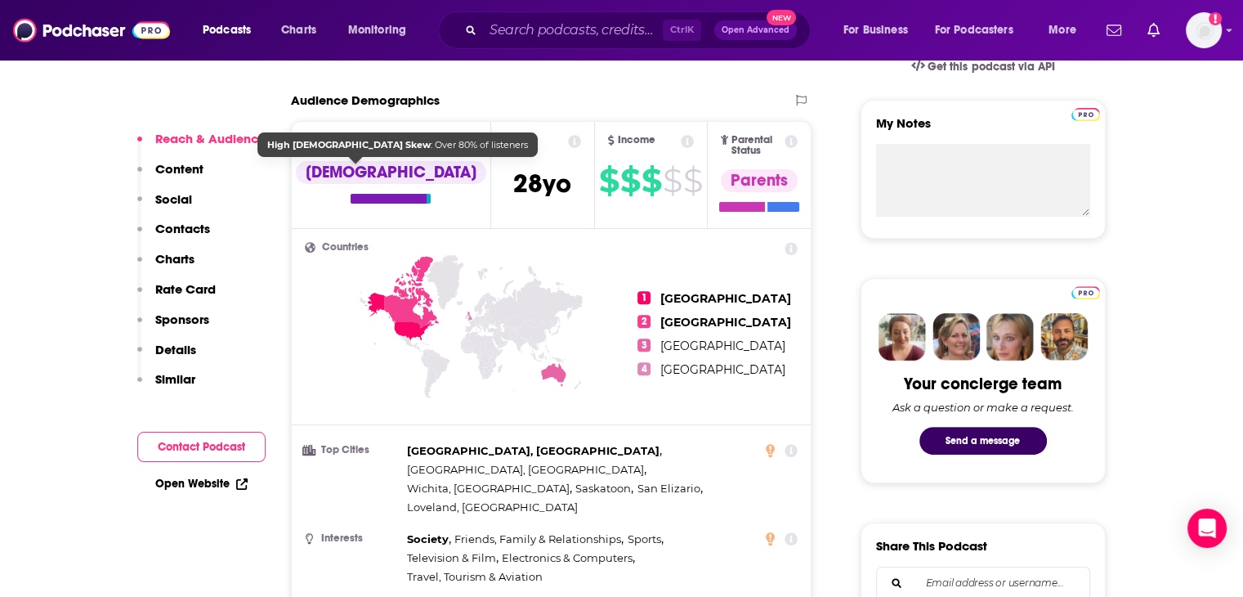
scroll to position [490, 0]
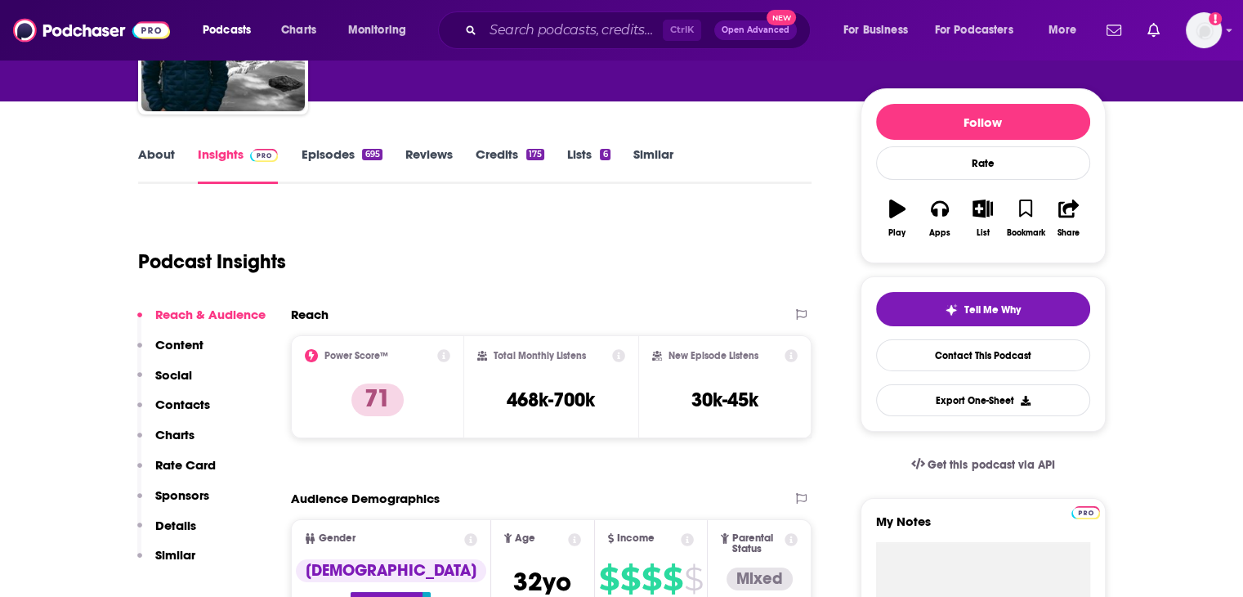
scroll to position [163, 0]
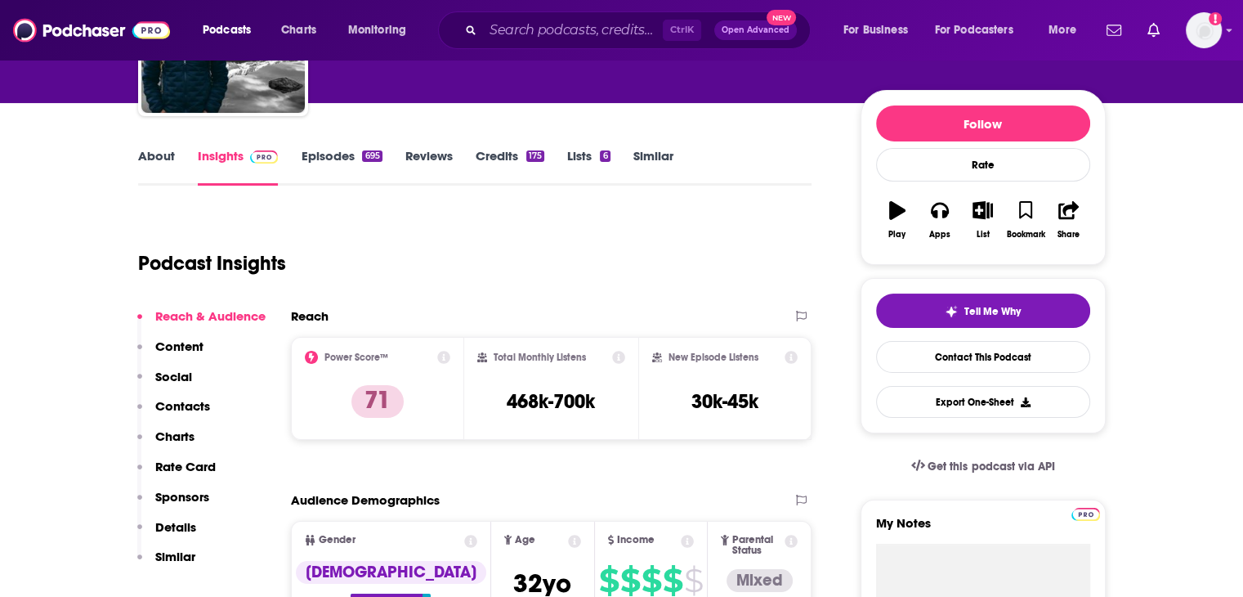
click at [338, 146] on div "About Insights Episodes 695 Reviews Credits 175 Lists 6 Similar" at bounding box center [475, 165] width 674 height 40
click at [324, 166] on link "Episodes 695" at bounding box center [341, 167] width 81 height 38
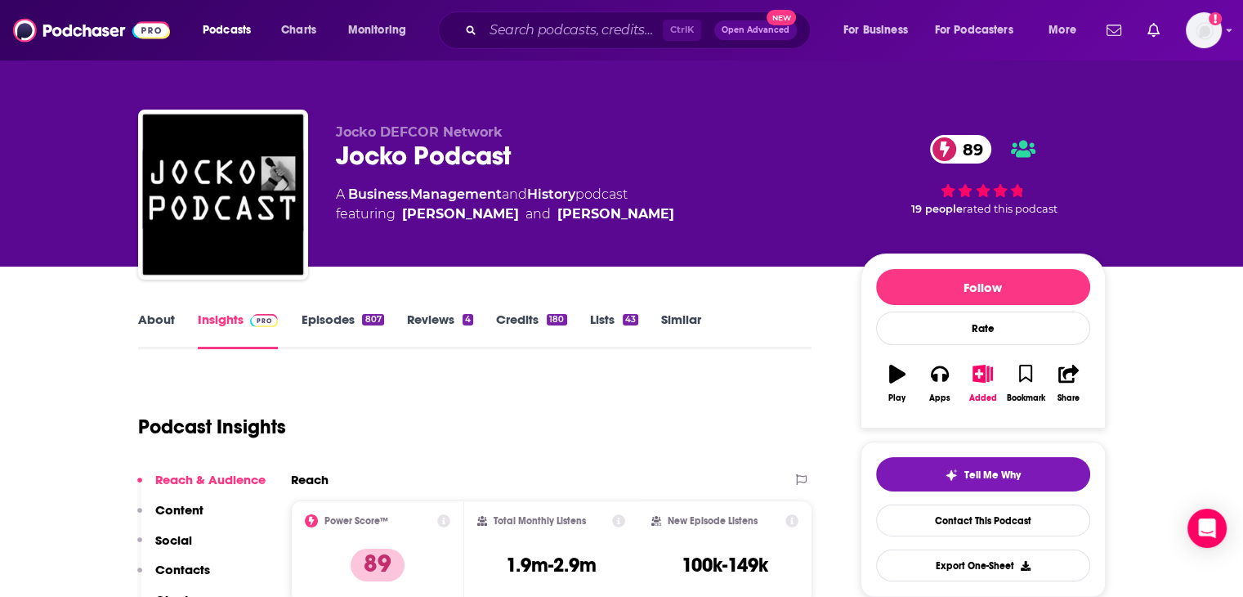
click at [348, 317] on link "Episodes 807" at bounding box center [342, 330] width 83 height 38
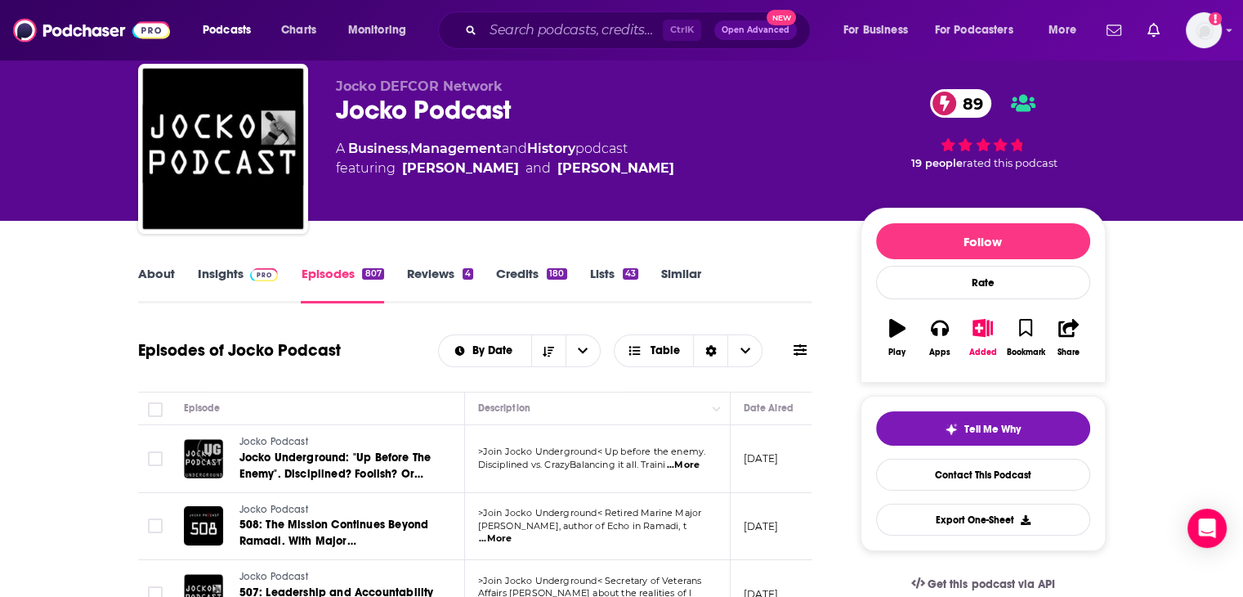
scroll to position [163, 0]
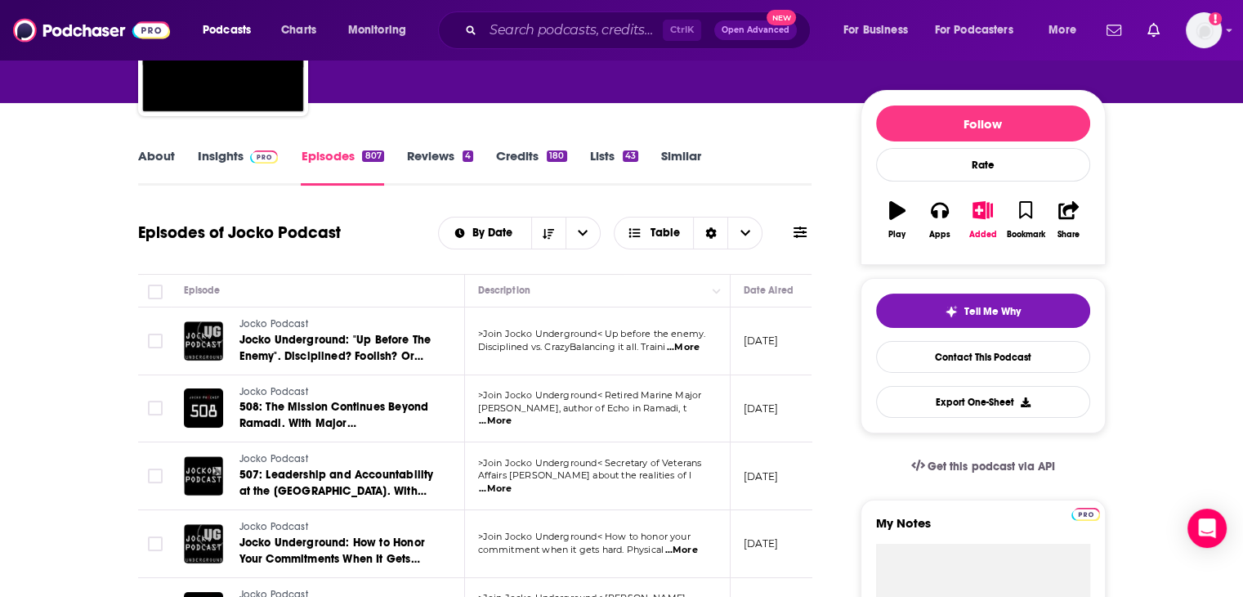
click at [512, 414] on span "...More" at bounding box center [495, 420] width 33 height 13
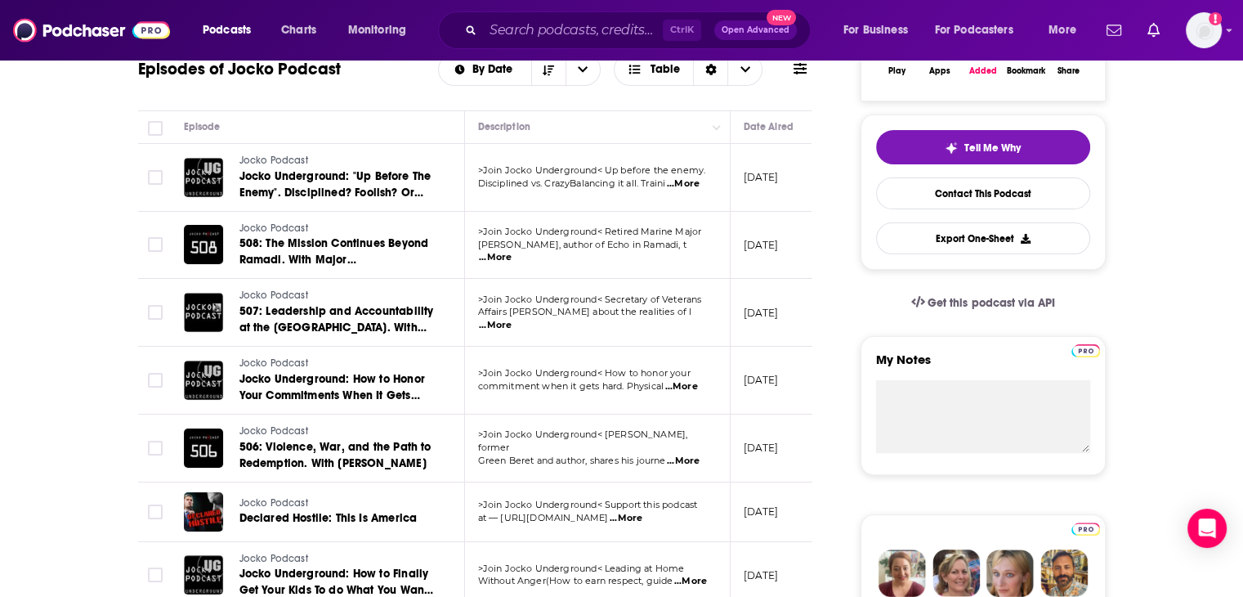
scroll to position [409, 0]
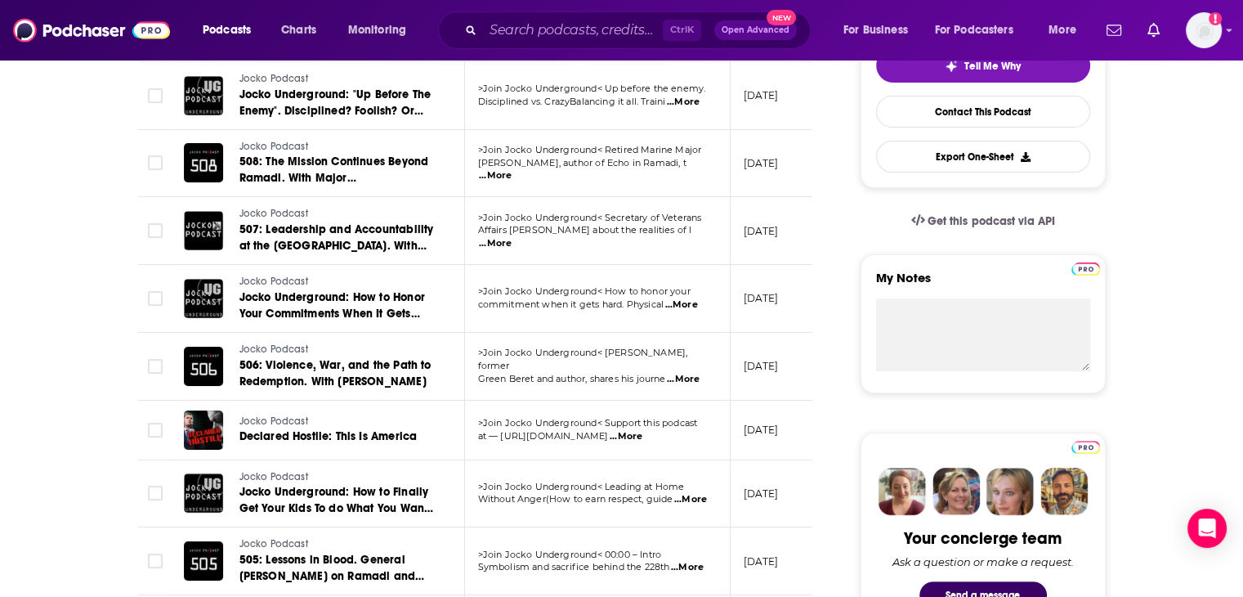
click at [642, 434] on span "...More" at bounding box center [626, 436] width 33 height 13
click at [585, 516] on td ">Join Jocko Underground< Leading at Home Without Anger(How to earn respect, gui…" at bounding box center [598, 494] width 266 height 68
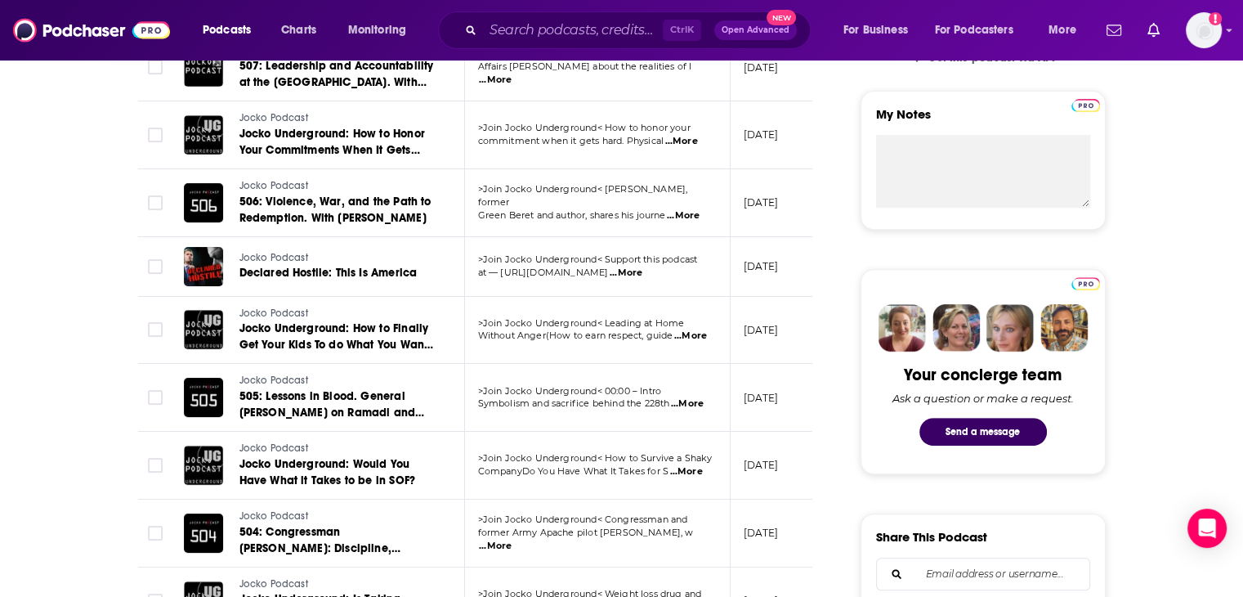
scroll to position [163, 0]
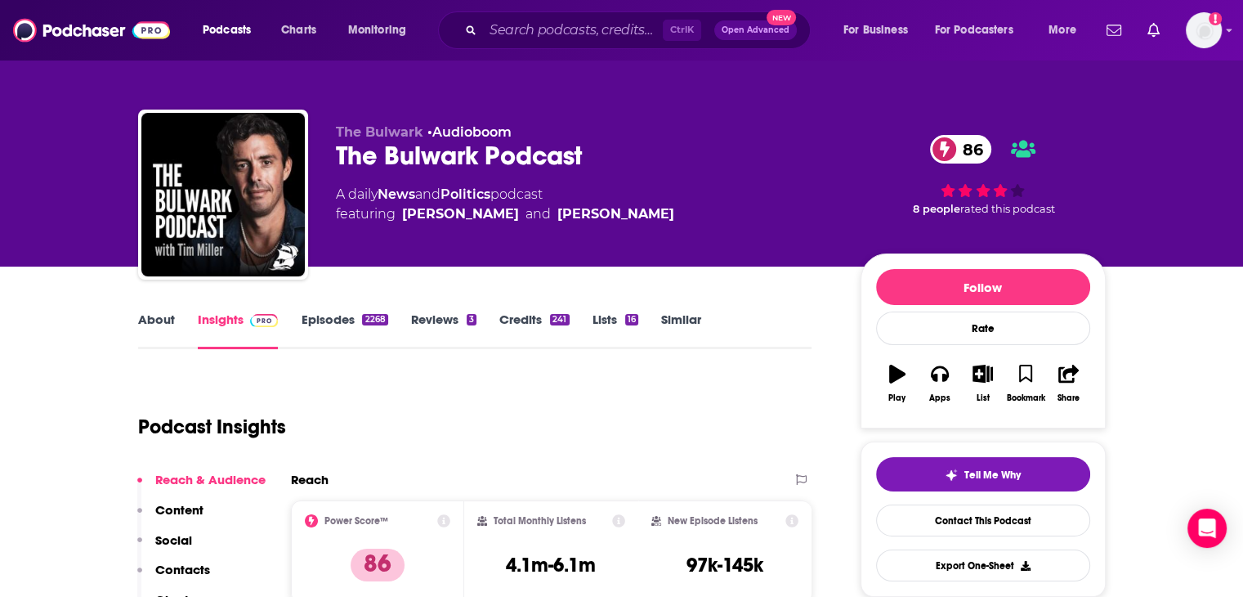
click at [681, 322] on link "Similar" at bounding box center [681, 330] width 40 height 38
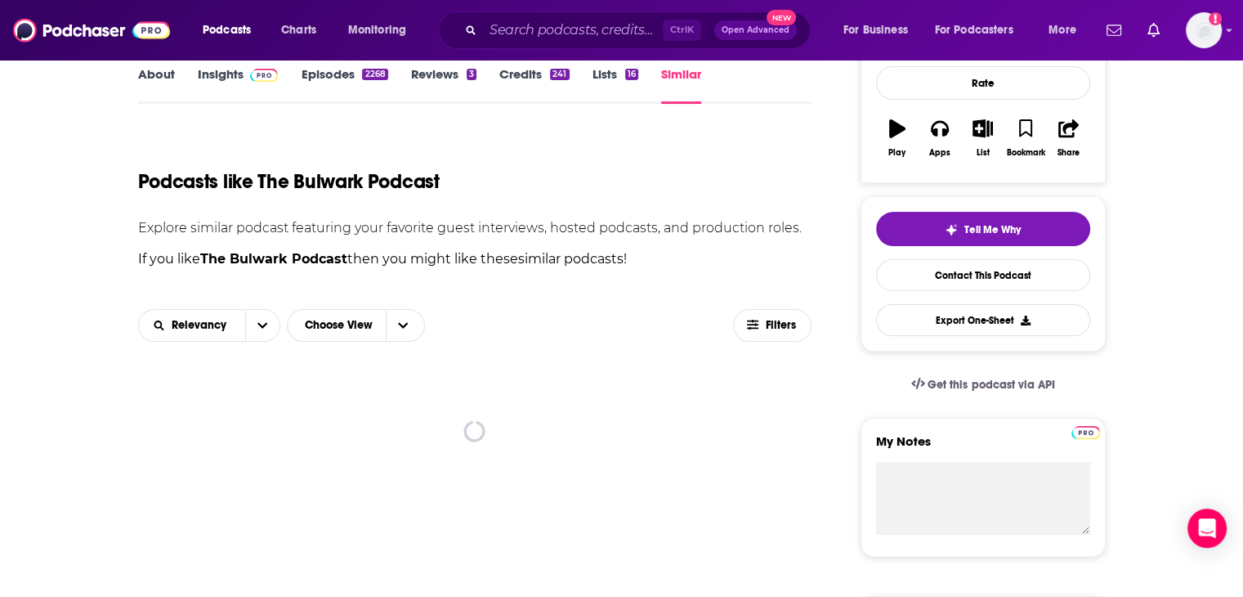
scroll to position [409, 0]
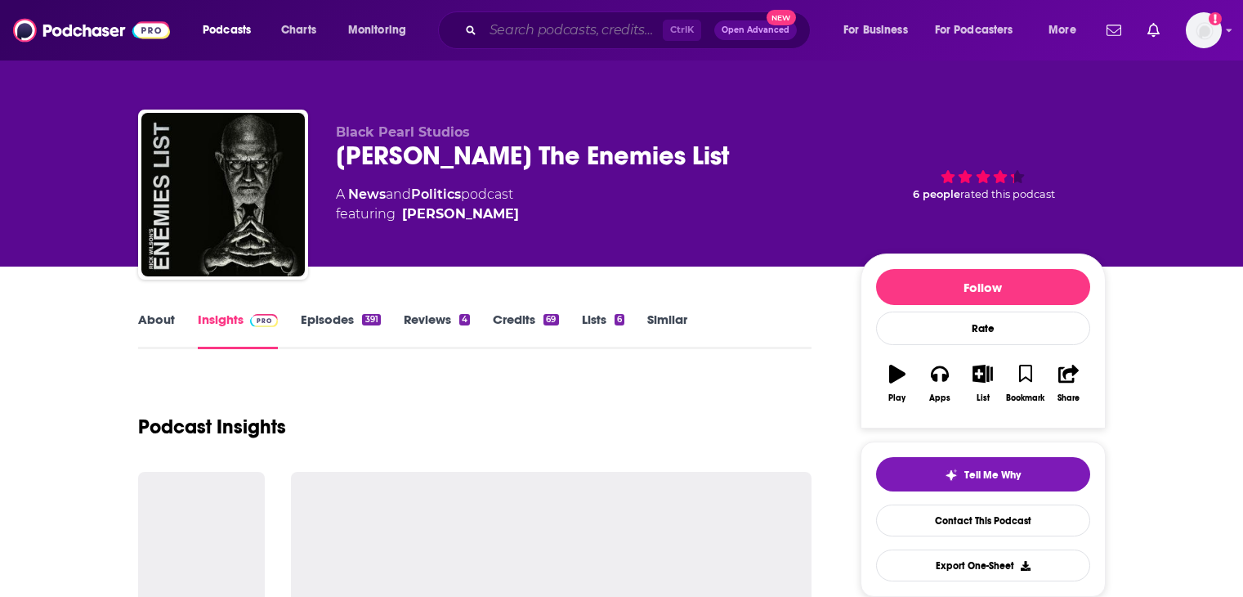
click at [526, 34] on input "Search podcasts, credits, & more..." at bounding box center [573, 30] width 180 height 26
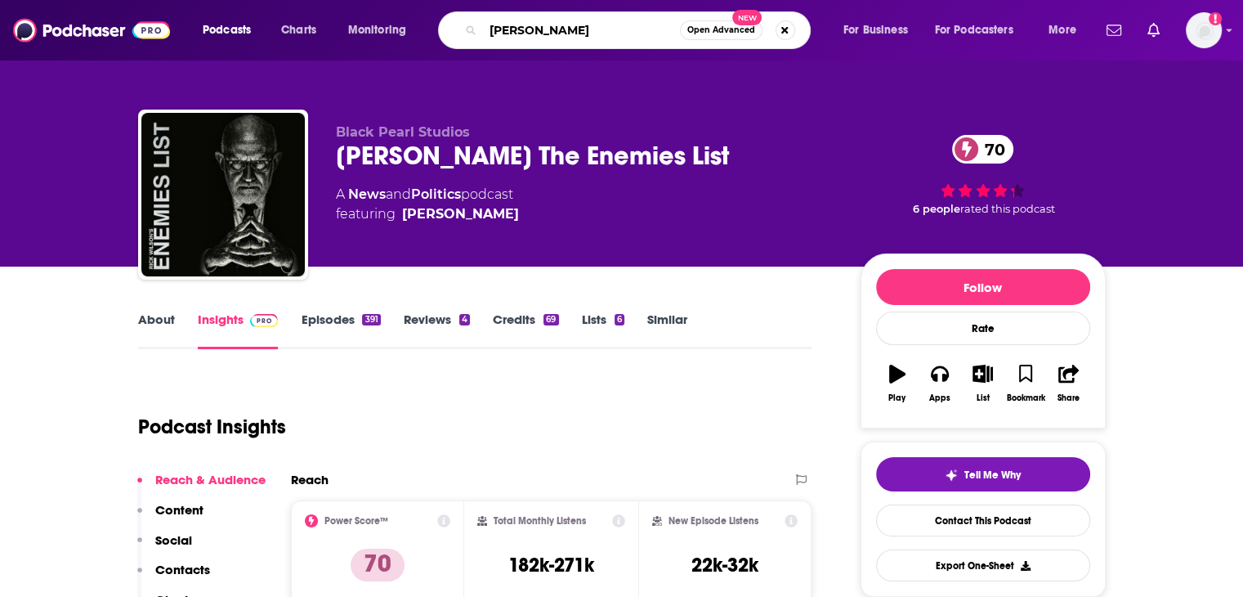
type input "[PERSON_NAME]"
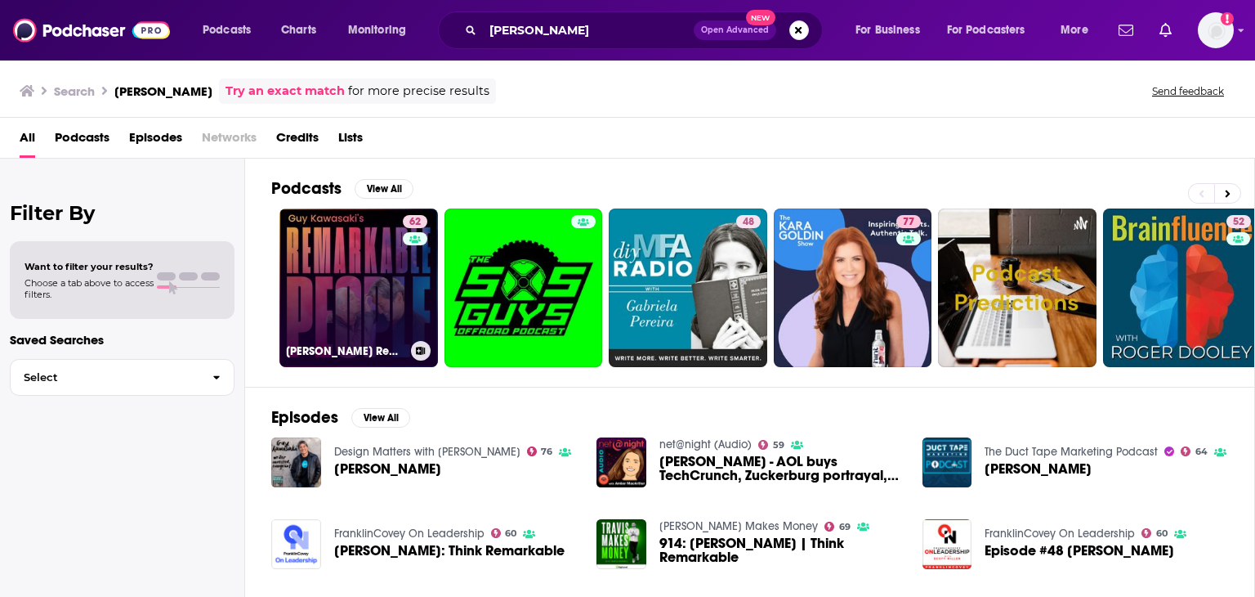
click at [312, 246] on link "62 [PERSON_NAME] Remarkable People" at bounding box center [358, 287] width 159 height 159
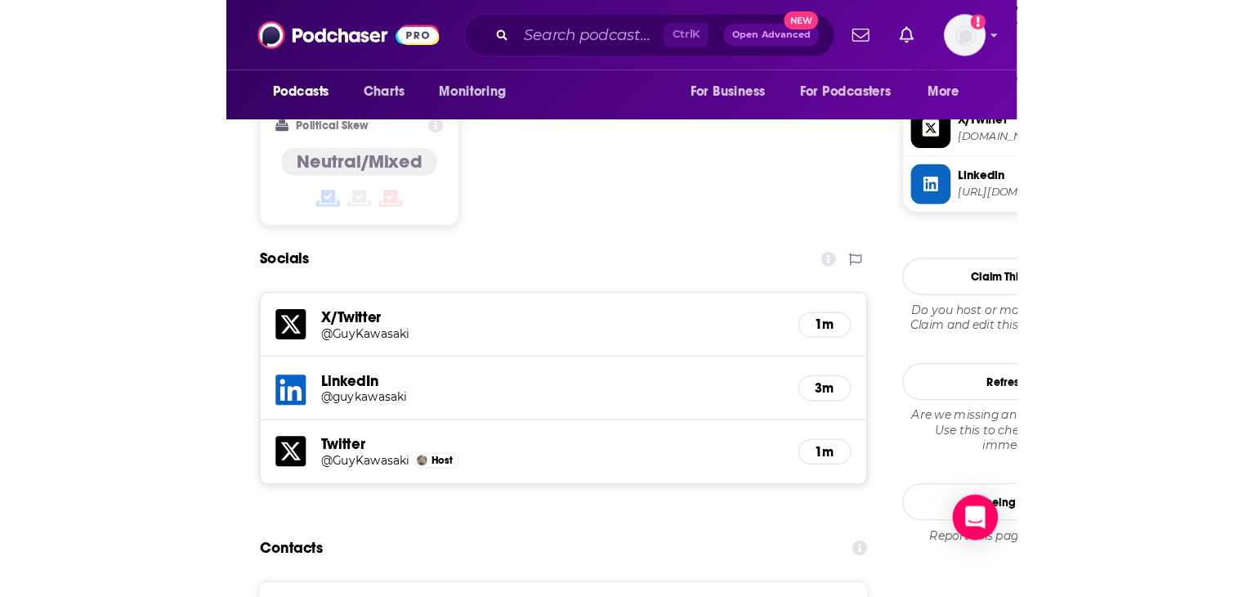
scroll to position [1471, 0]
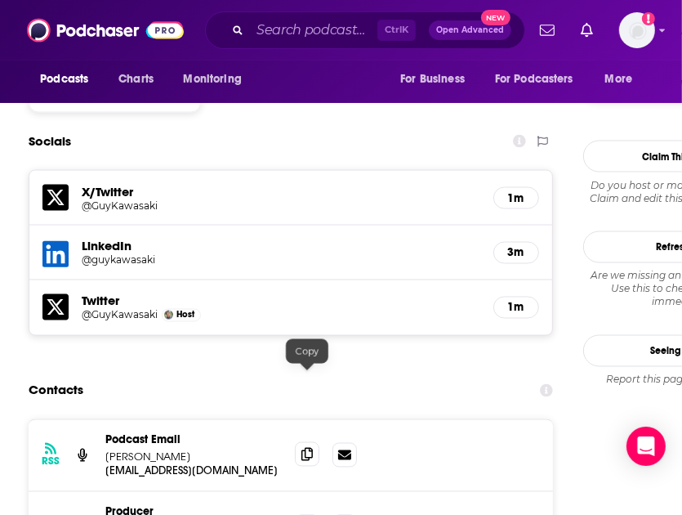
click at [311, 448] on icon at bounding box center [307, 454] width 11 height 13
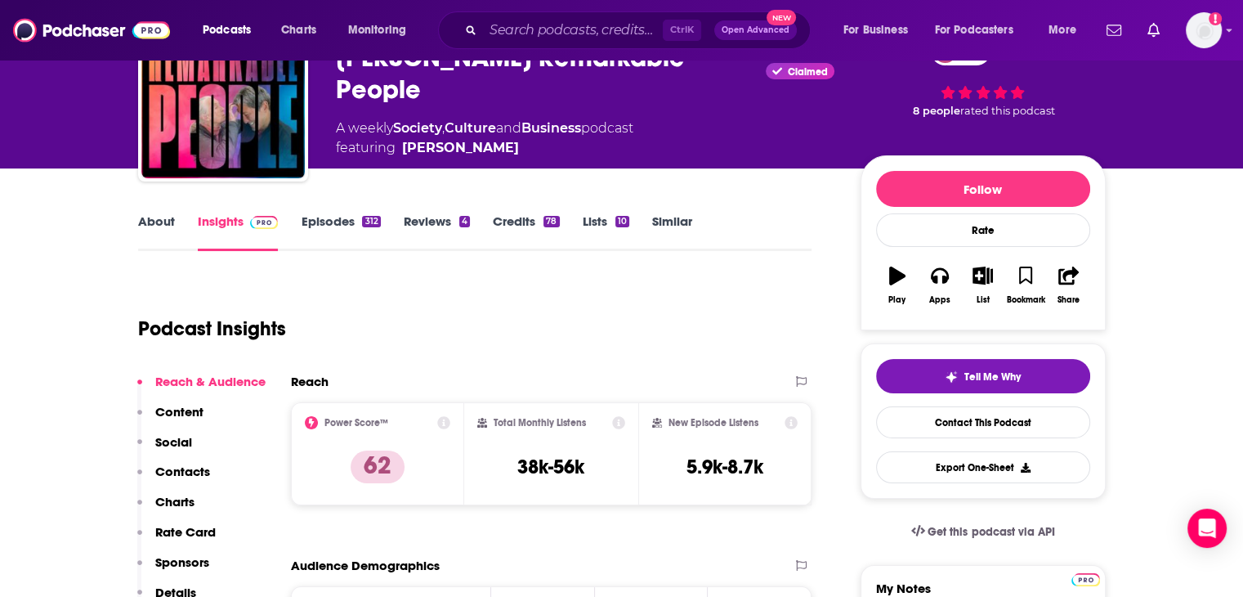
scroll to position [0, 0]
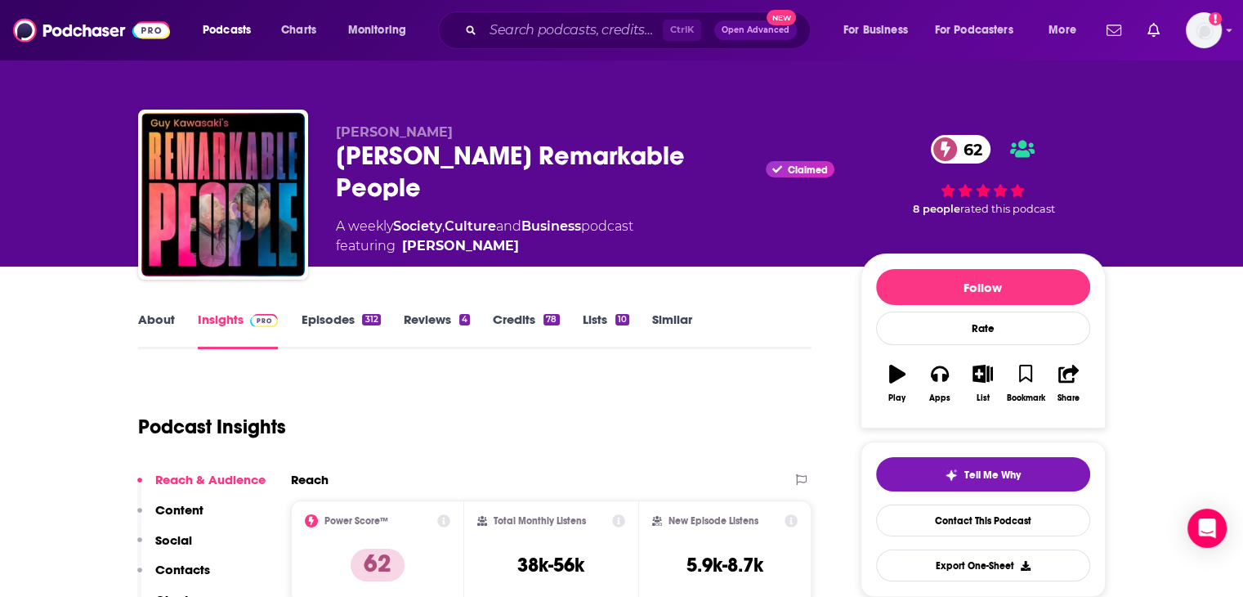
click at [654, 316] on link "Similar" at bounding box center [672, 330] width 40 height 38
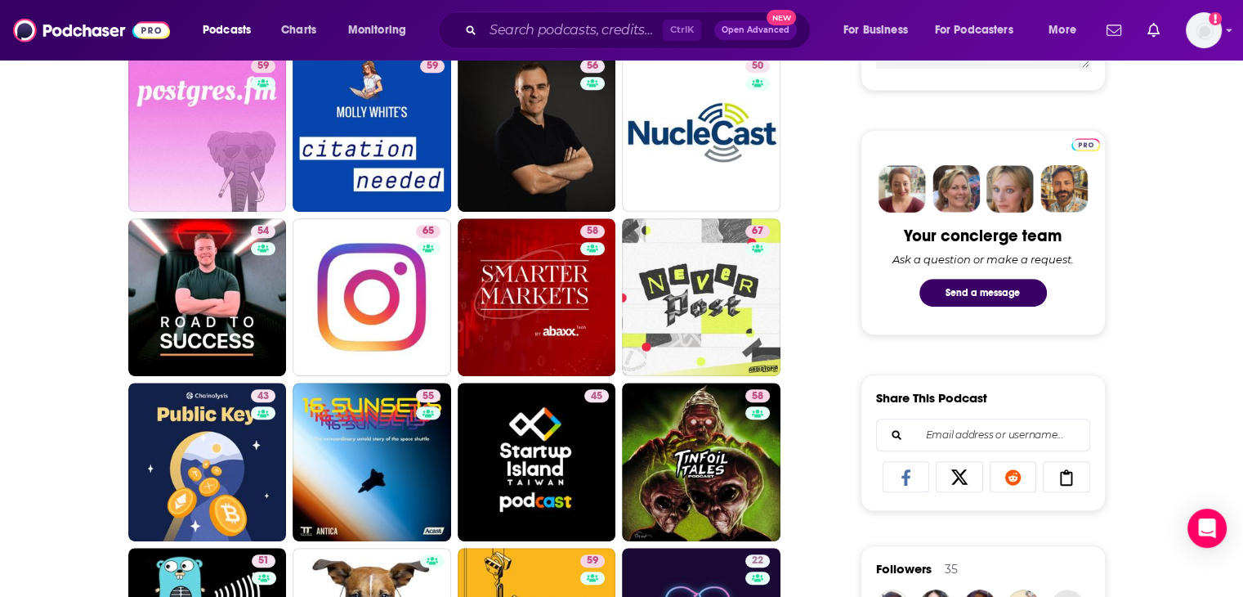
scroll to position [735, 0]
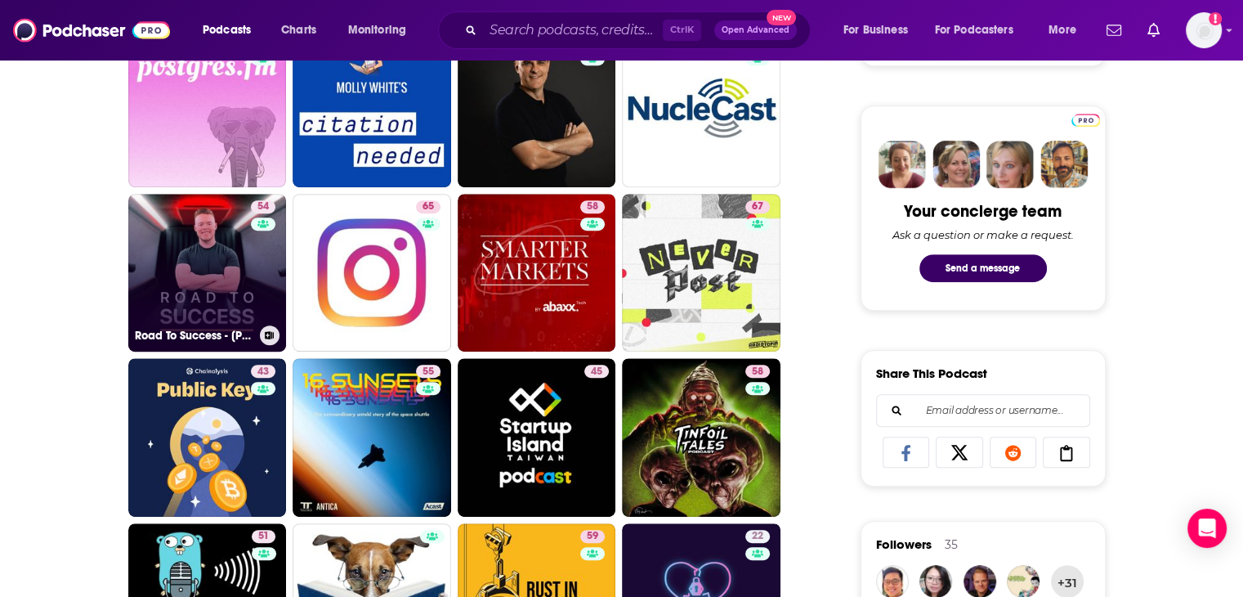
click at [222, 274] on link "54 Road To Success - [PERSON_NAME]" at bounding box center [207, 273] width 159 height 159
